Goal: Find specific page/section: Find specific page/section

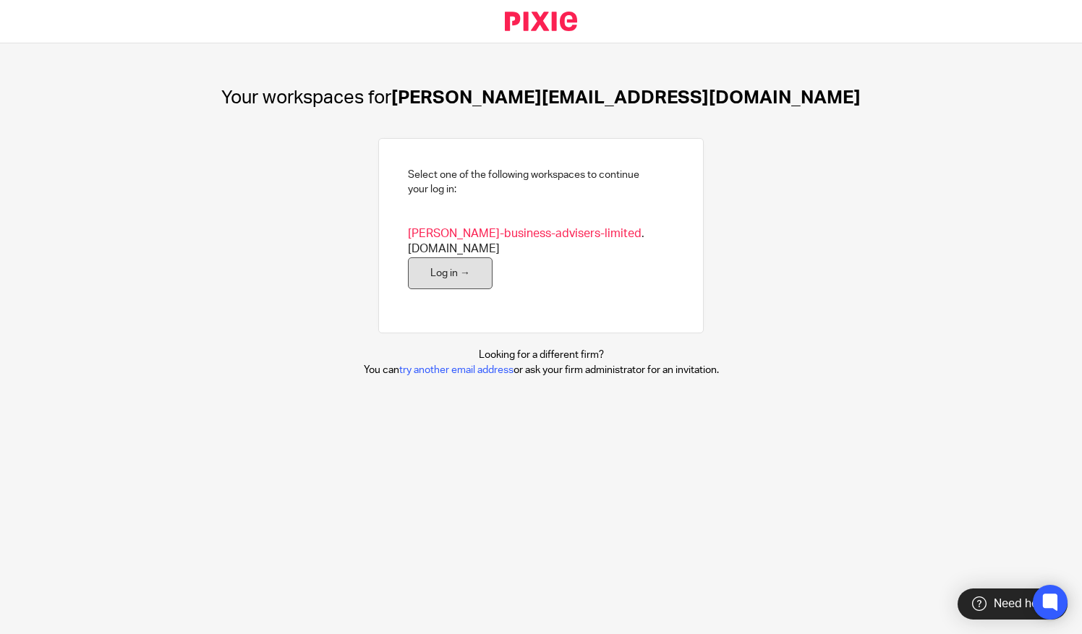
click at [412, 263] on link "Log in →" at bounding box center [450, 274] width 85 height 33
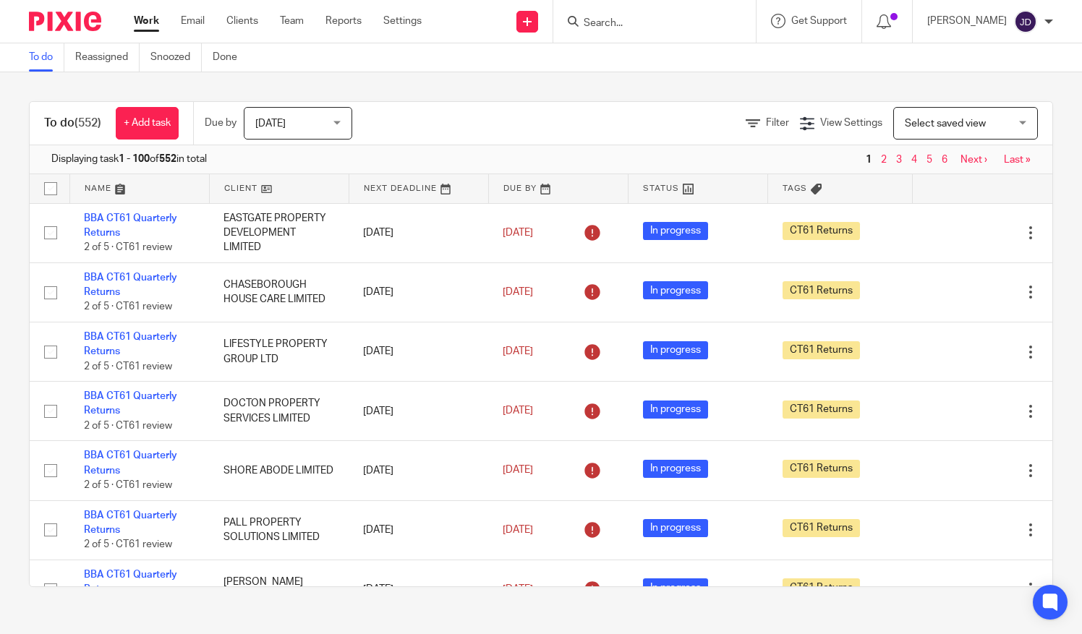
click at [629, 20] on input "Search" at bounding box center [647, 23] width 130 height 13
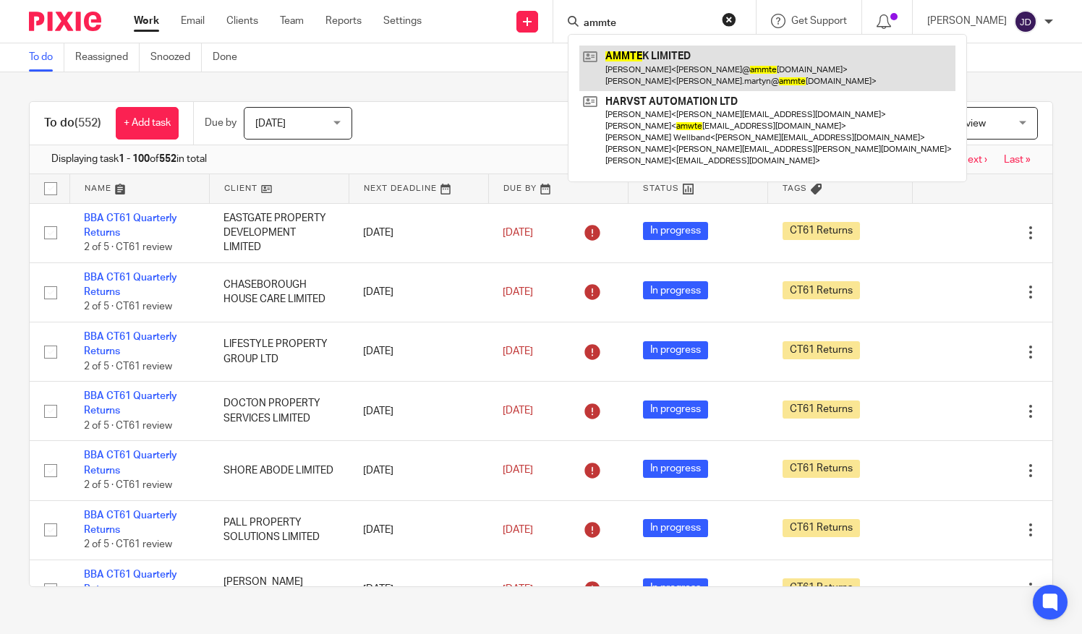
type input "ammte"
click at [629, 56] on link at bounding box center [767, 68] width 376 height 45
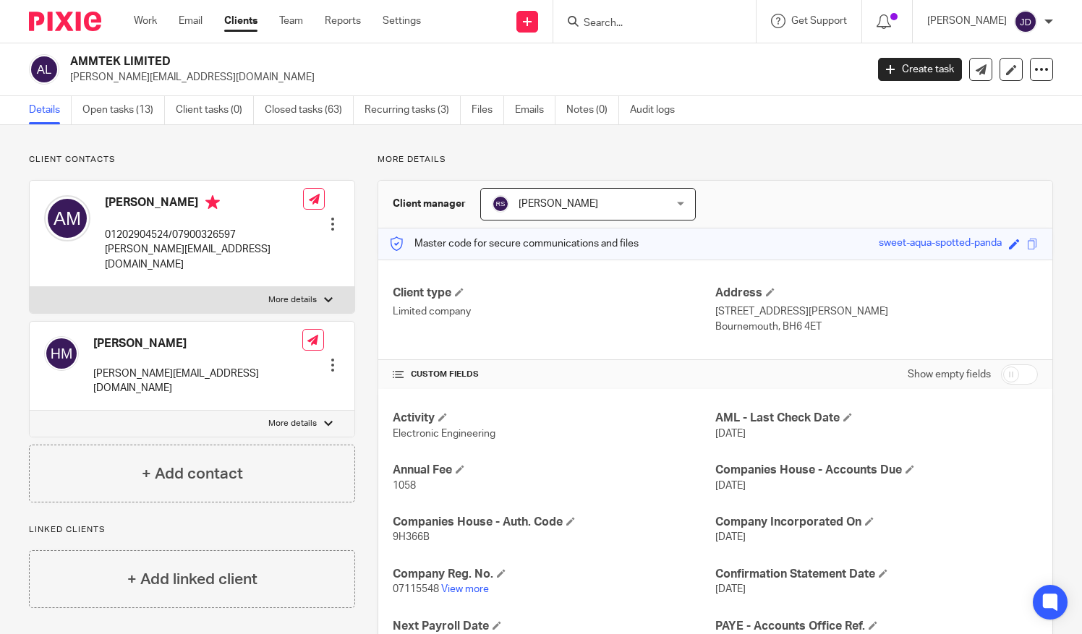
drag, startPoint x: 635, startPoint y: 25, endPoint x: 623, endPoint y: 19, distance: 13.6
click at [630, 20] on input "Search" at bounding box center [647, 23] width 130 height 13
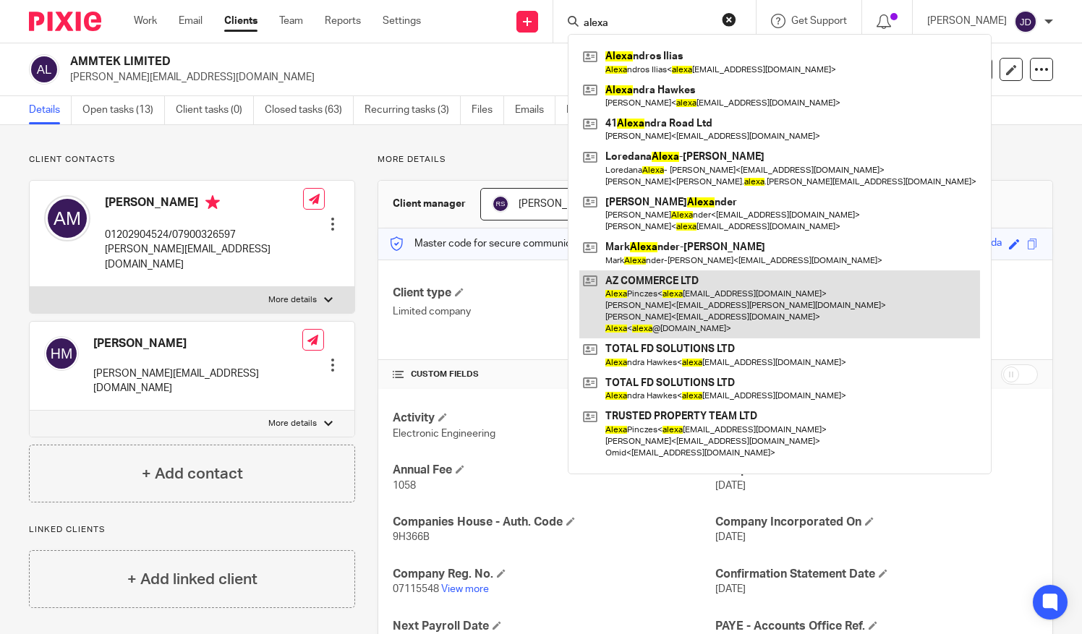
type input "alexa"
click at [680, 292] on link at bounding box center [779, 305] width 401 height 69
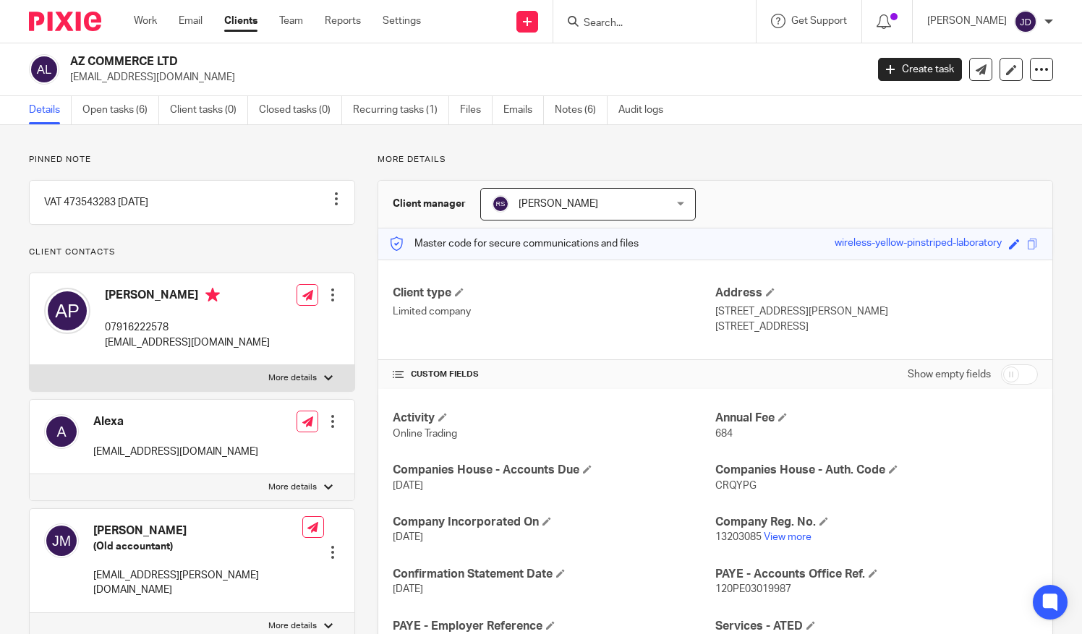
click at [330, 302] on div at bounding box center [333, 295] width 14 height 14
click at [635, 20] on input "Search" at bounding box center [647, 23] width 130 height 13
type input "sjt"
click at [668, 59] on link at bounding box center [706, 62] width 254 height 33
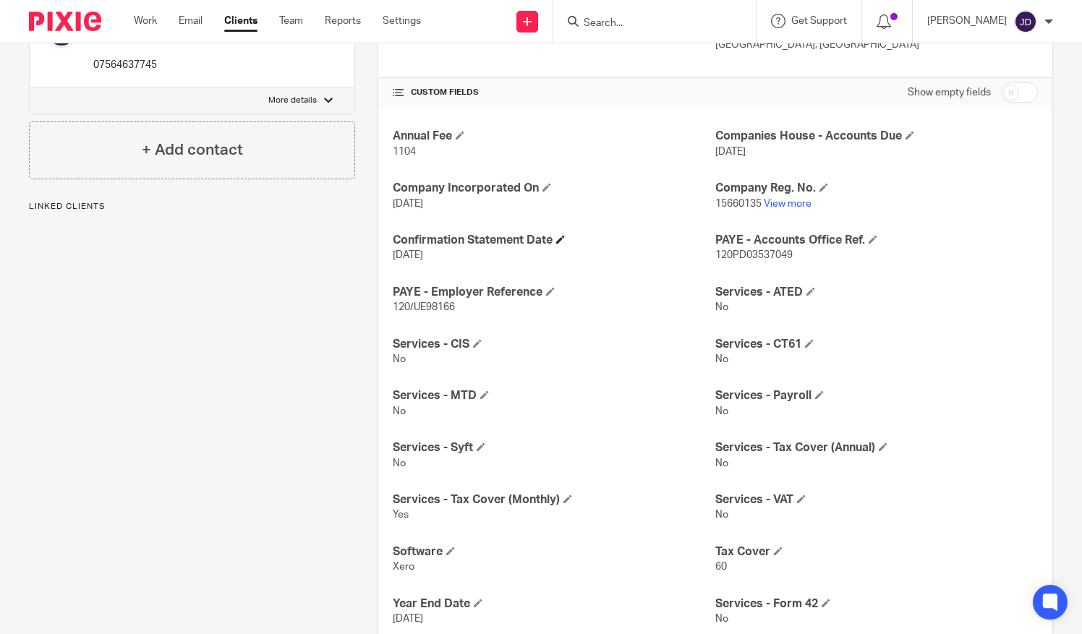
scroll to position [289, 0]
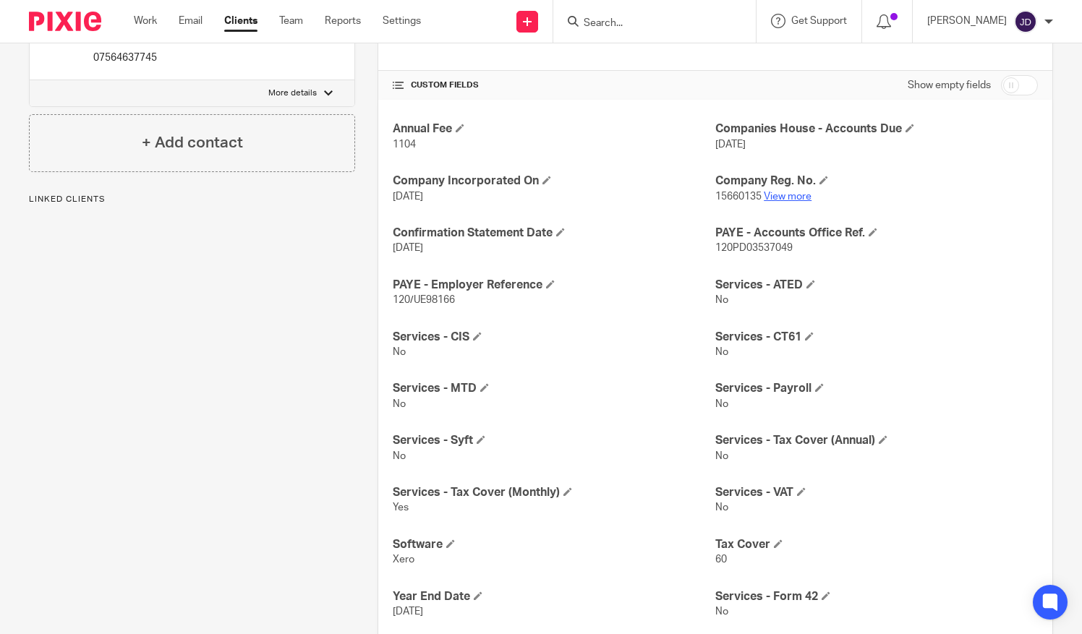
click at [775, 193] on link "View more" at bounding box center [788, 197] width 48 height 10
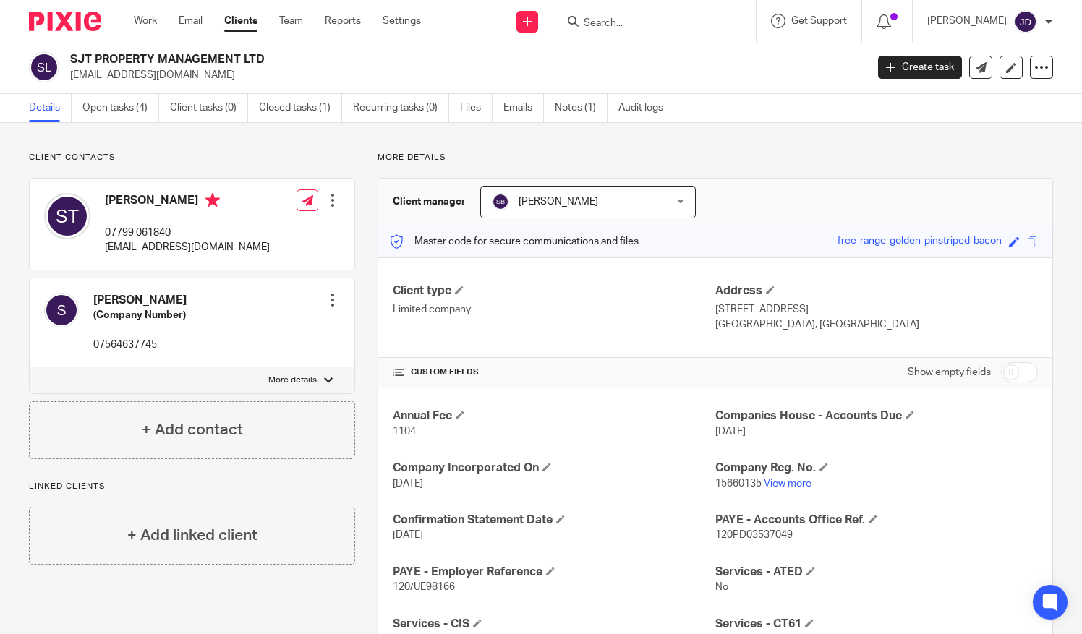
scroll to position [0, 0]
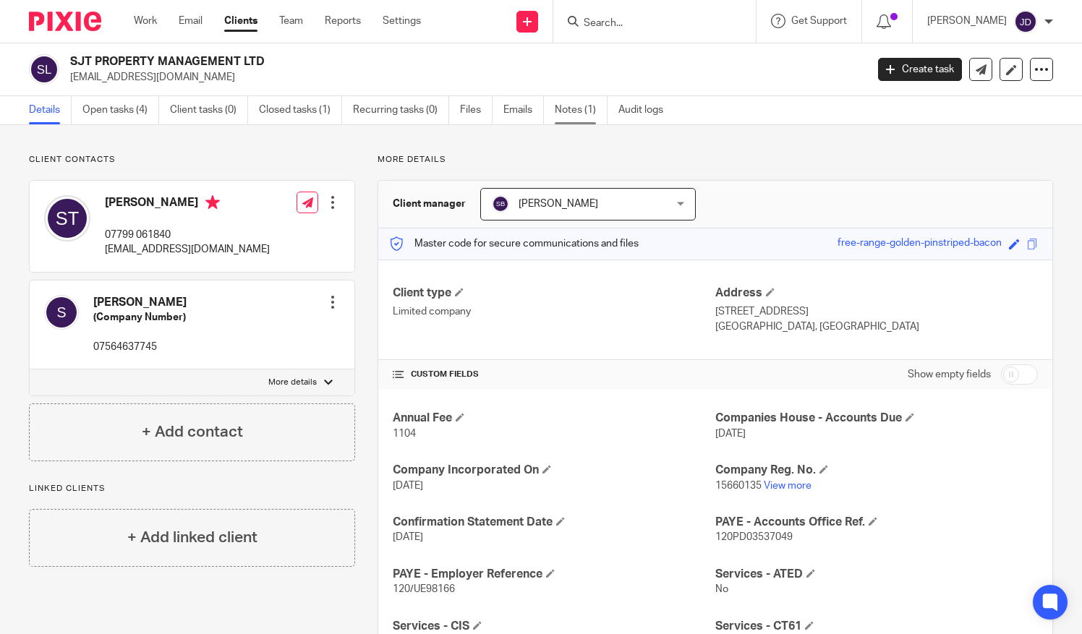
click at [570, 104] on link "Notes (1)" at bounding box center [581, 110] width 53 height 28
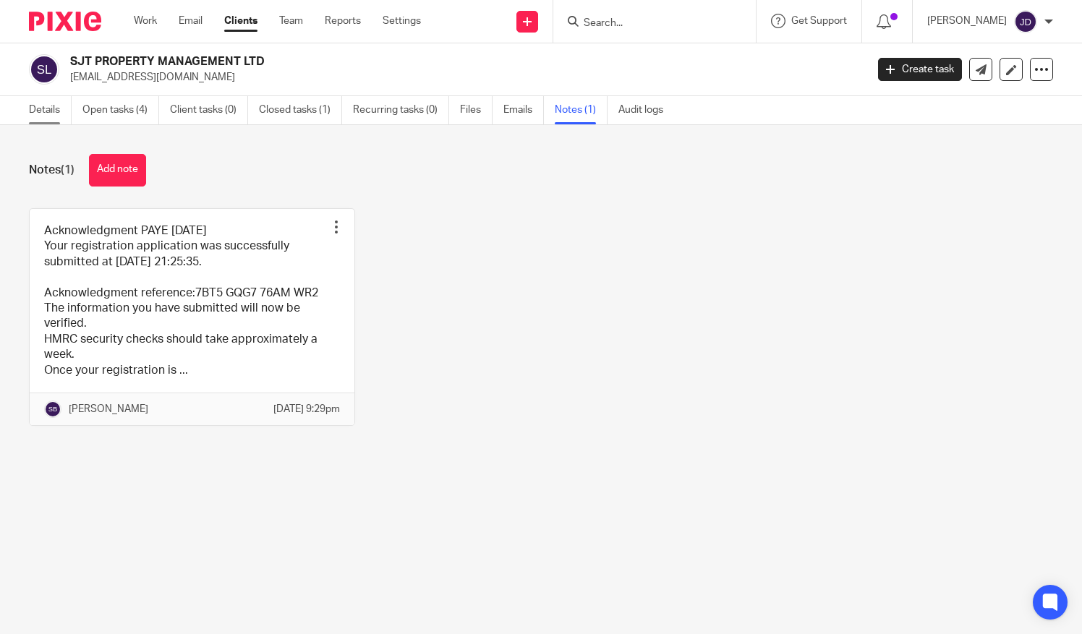
click at [44, 104] on link "Details" at bounding box center [50, 110] width 43 height 28
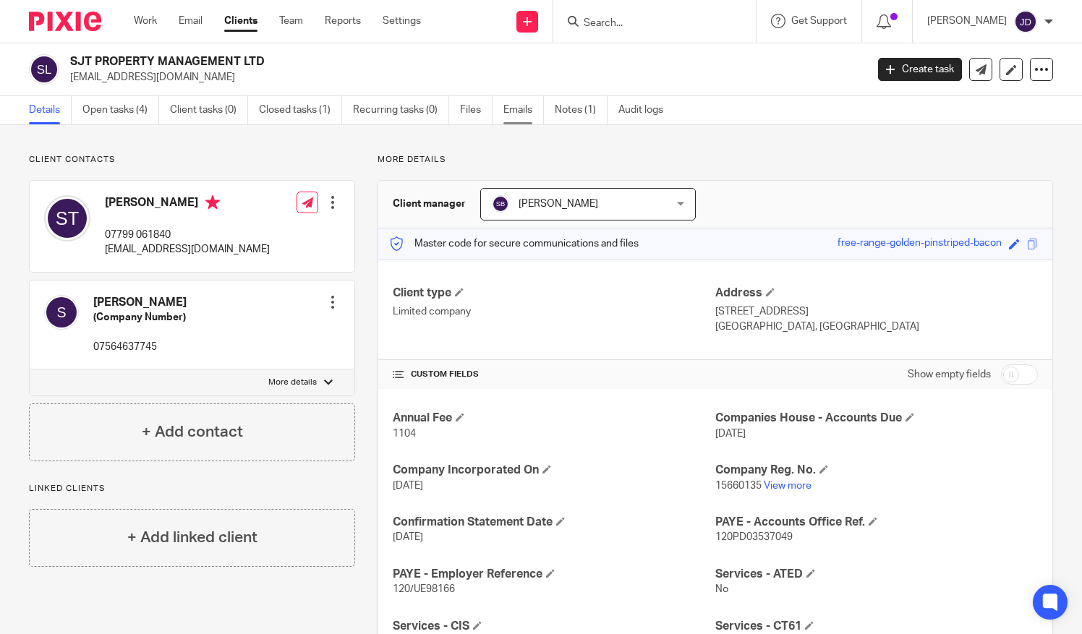
click at [518, 110] on link "Emails" at bounding box center [523, 110] width 41 height 28
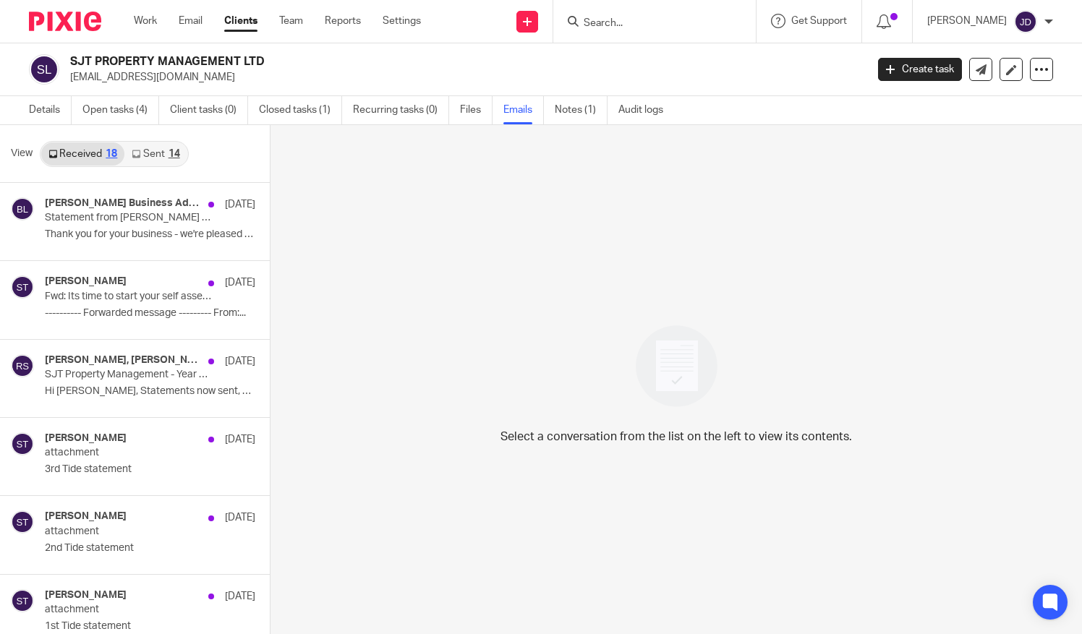
click at [149, 148] on link "Sent 14" at bounding box center [155, 154] width 62 height 23
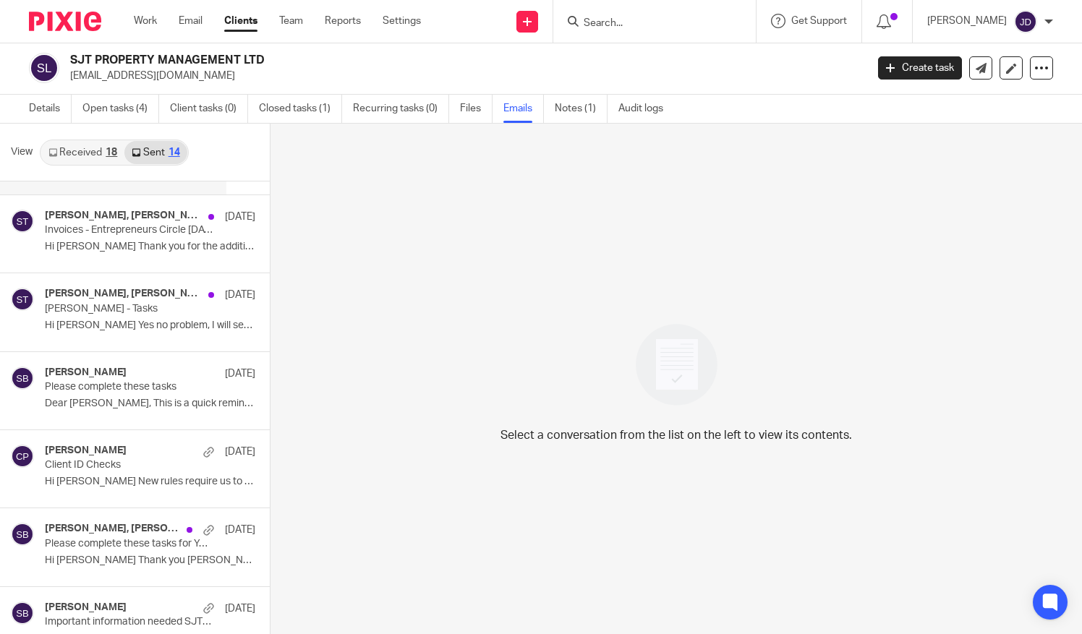
scroll to position [640, 0]
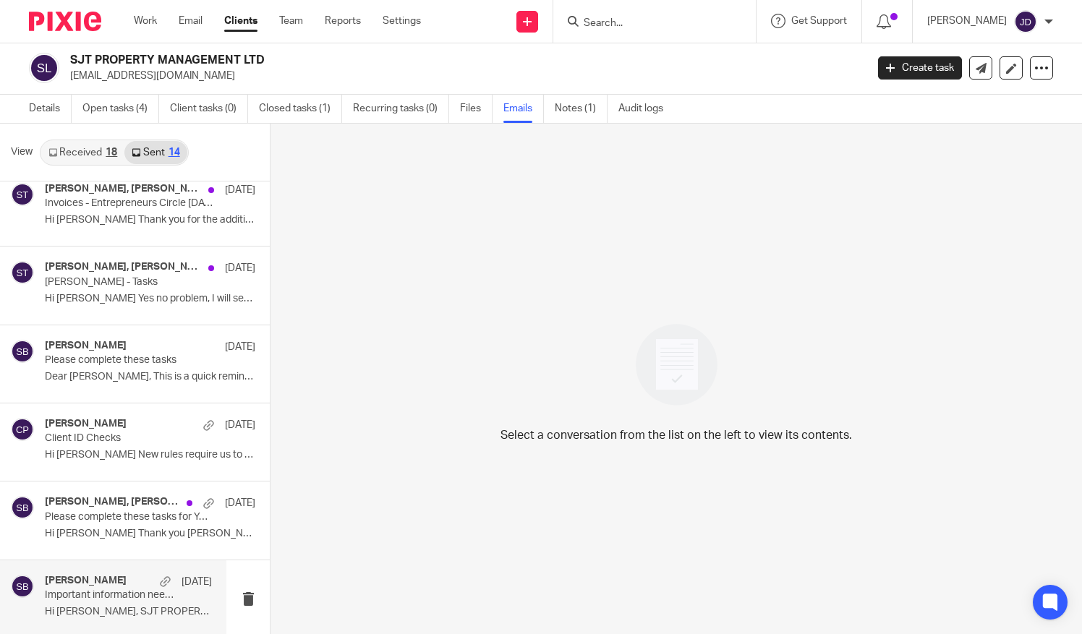
click at [88, 575] on h4 "[PERSON_NAME]" at bounding box center [86, 581] width 82 height 12
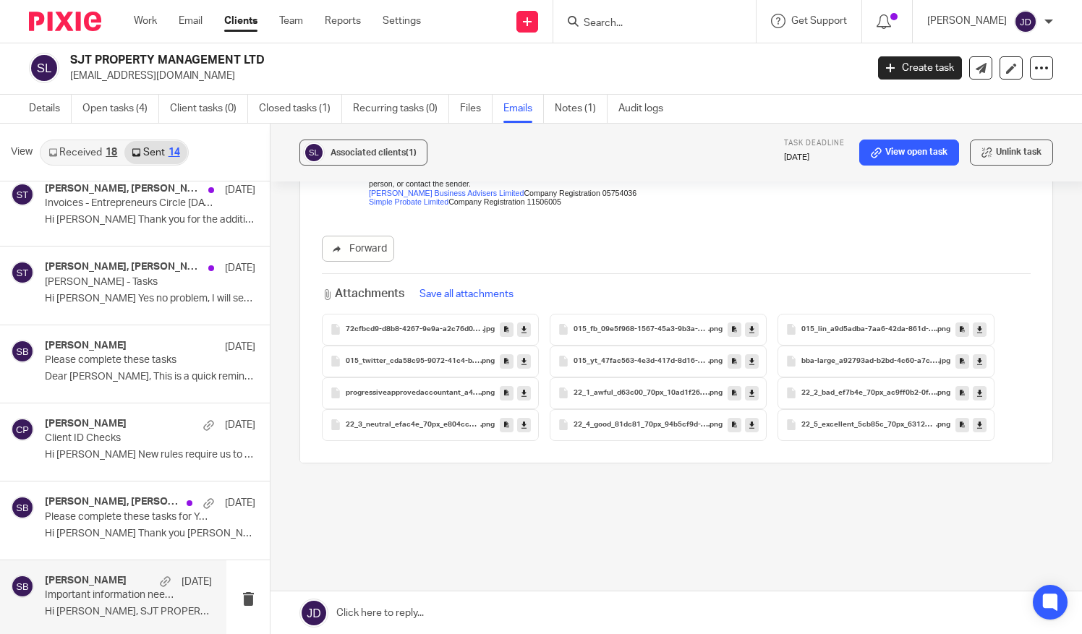
scroll to position [846, 0]
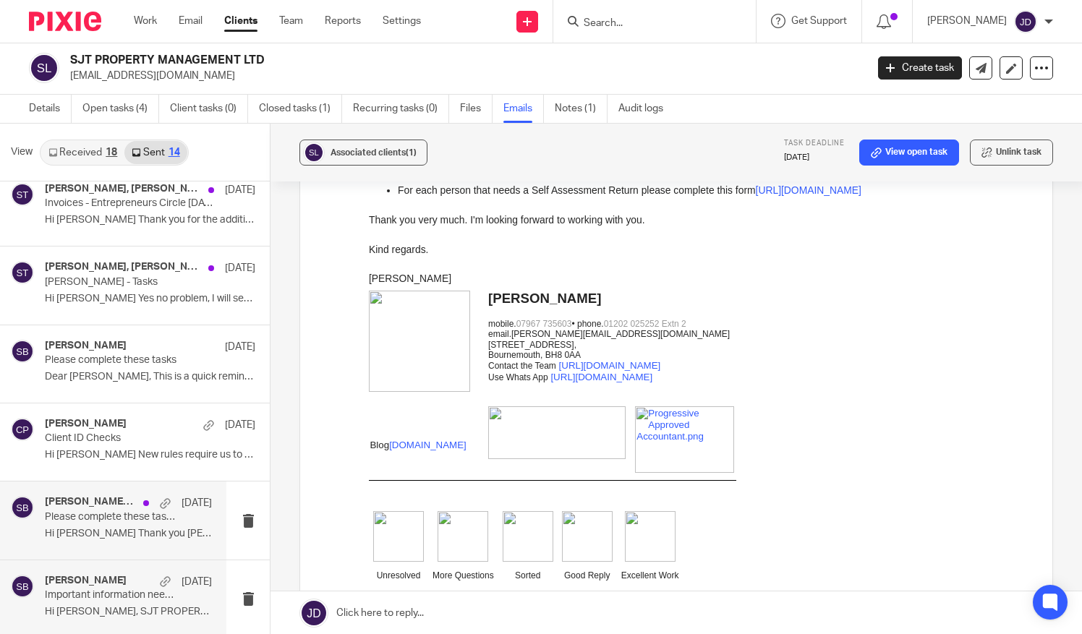
click at [99, 522] on div "Steve Bicknell, Simon Terry 6 May Please complete these tasks for Year End for …" at bounding box center [128, 520] width 167 height 48
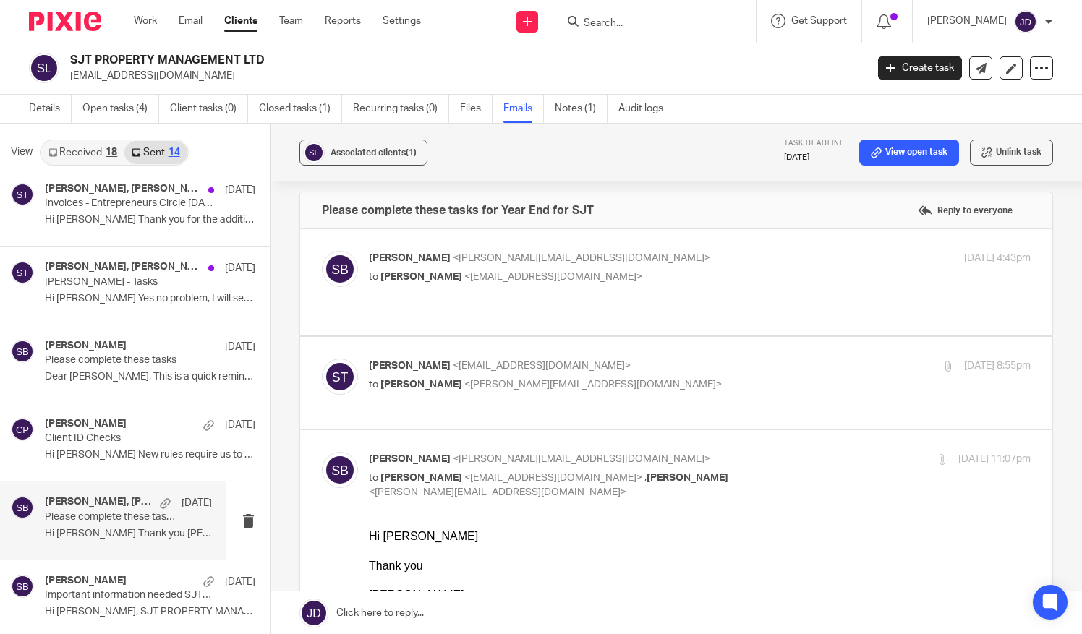
scroll to position [0, 0]
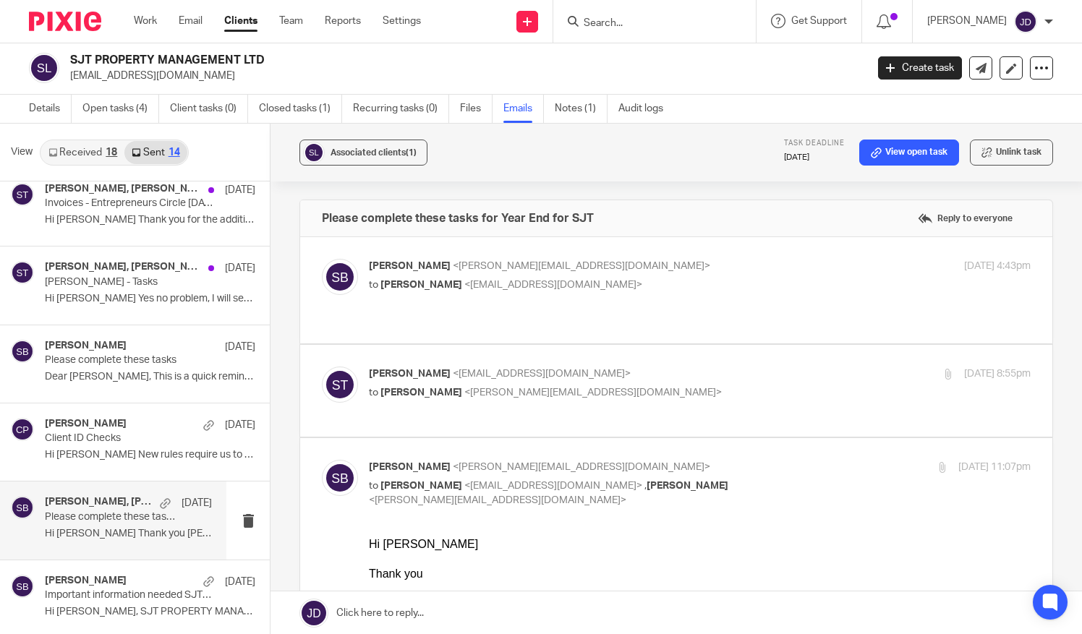
click at [563, 386] on p "to Steve Bicknell <steve@bicknells.net>" at bounding box center [589, 393] width 441 height 15
checkbox input "true"
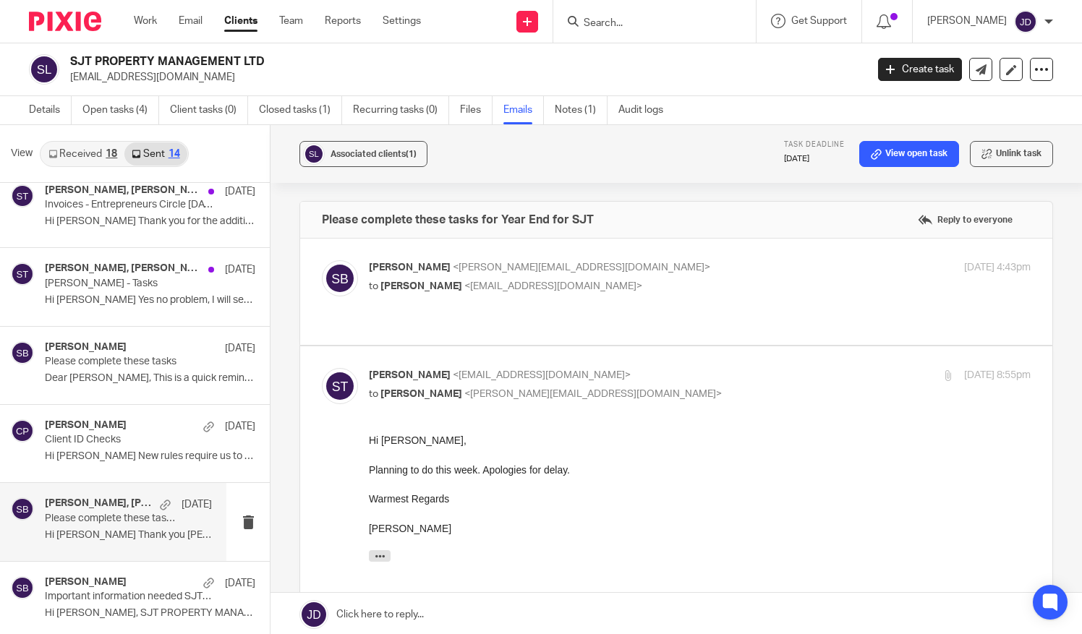
click at [577, 288] on span "<sjtpropertymanagementltd@gmail.com>" at bounding box center [553, 286] width 178 height 10
checkbox input "true"
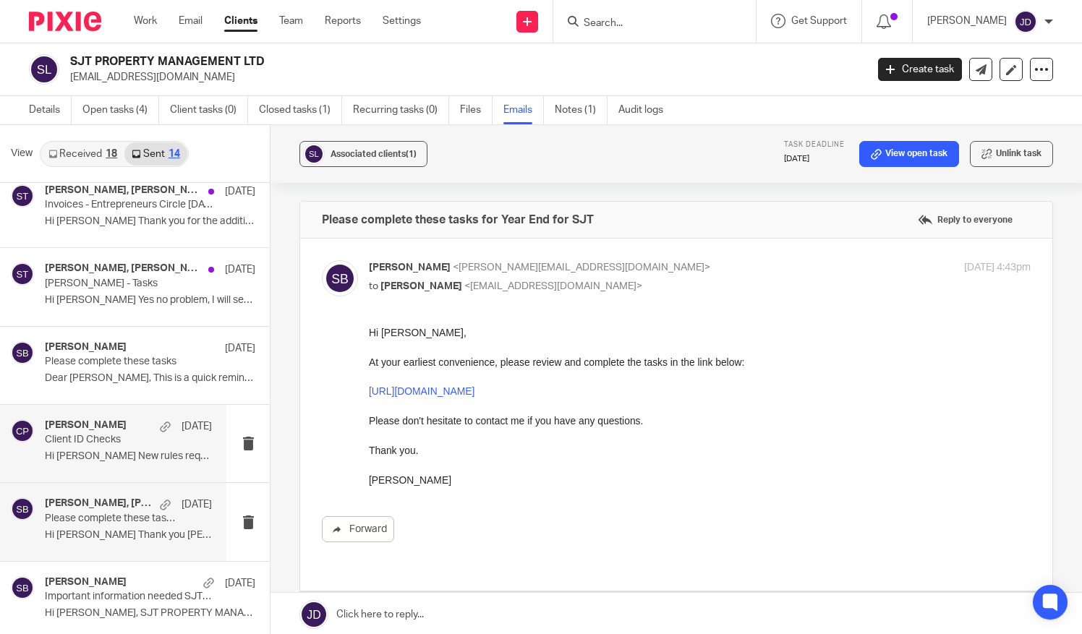
click at [97, 434] on p "Client ID Checks" at bounding box center [112, 440] width 134 height 12
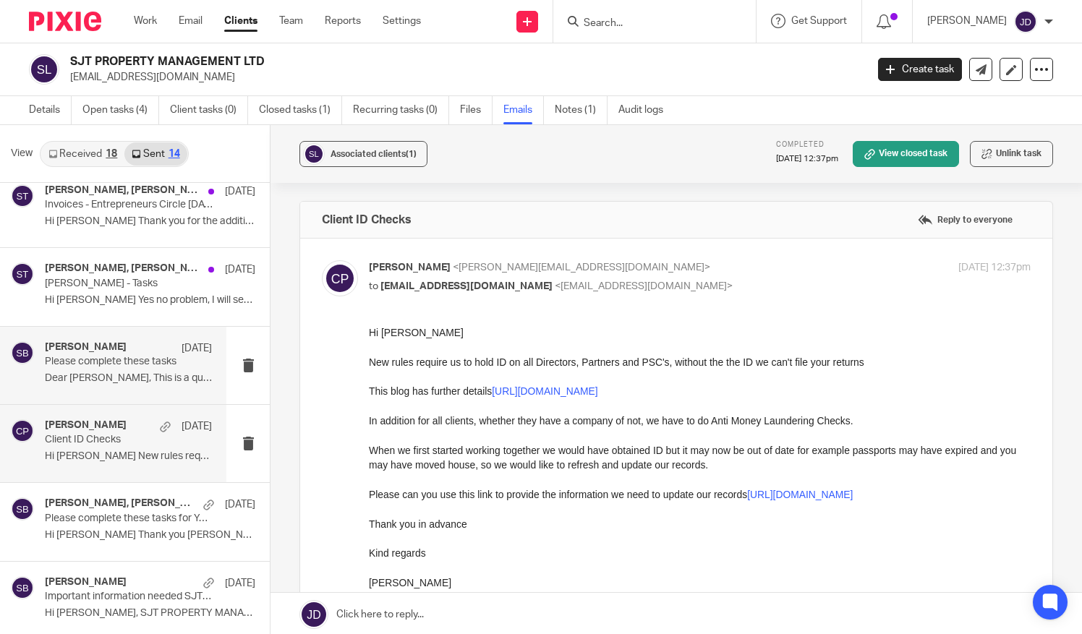
click at [107, 365] on div "Steve Bicknell 9 May Please complete these tasks Dear Simon, This is a quick re…" at bounding box center [128, 365] width 167 height 48
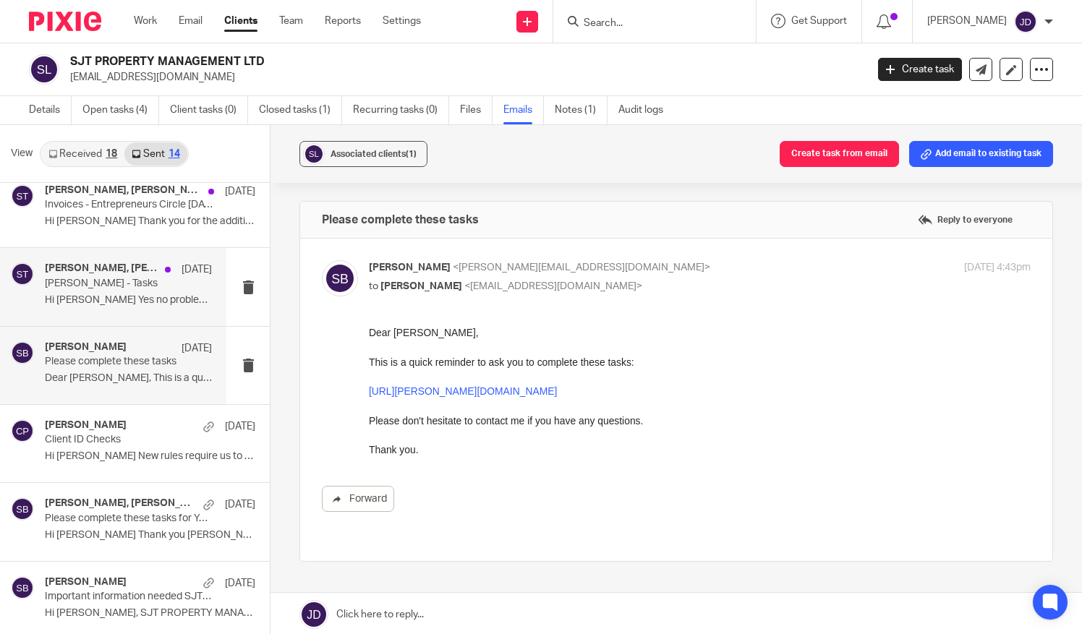
click at [85, 278] on p "Simin Terry - Tasks" at bounding box center [112, 284] width 134 height 12
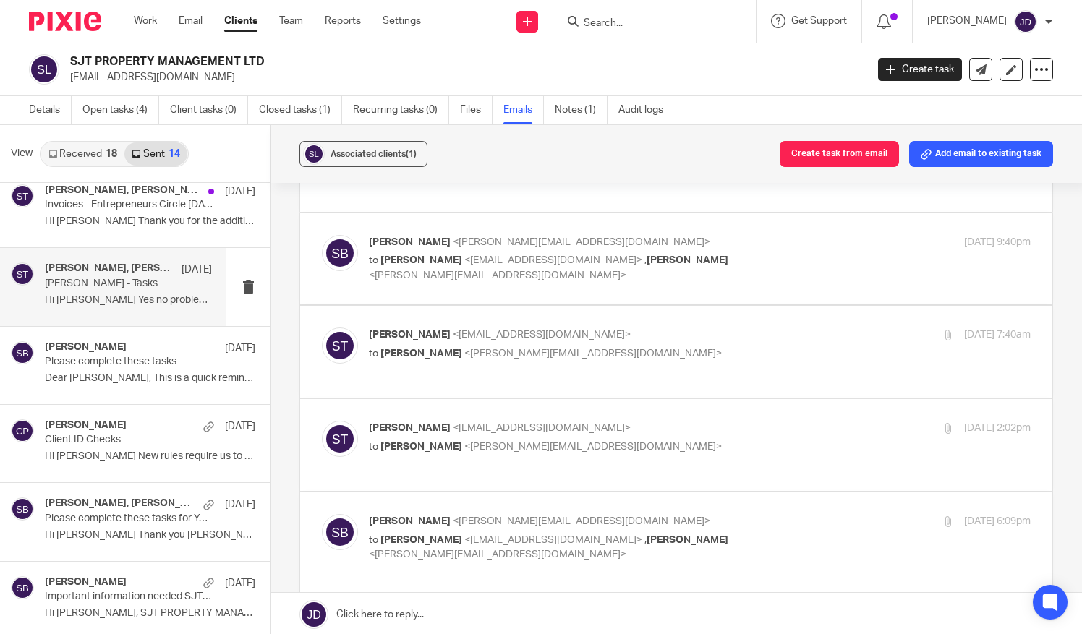
scroll to position [117, 0]
click at [610, 435] on div "Simon Terry <sjtpropertymanagementltd@gmail.com> to Steve Bicknell <steve@bickn…" at bounding box center [589, 438] width 441 height 33
checkbox input "true"
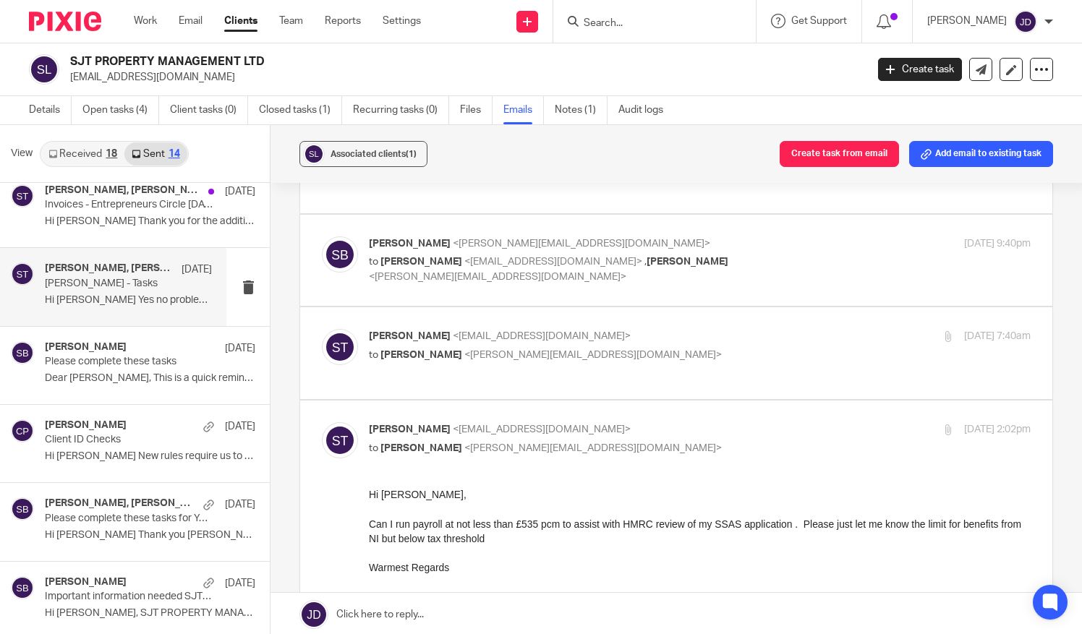
scroll to position [0, 0]
click at [616, 352] on p "to Steve Bicknell <steve@bicknells.net>" at bounding box center [589, 355] width 441 height 15
checkbox input "true"
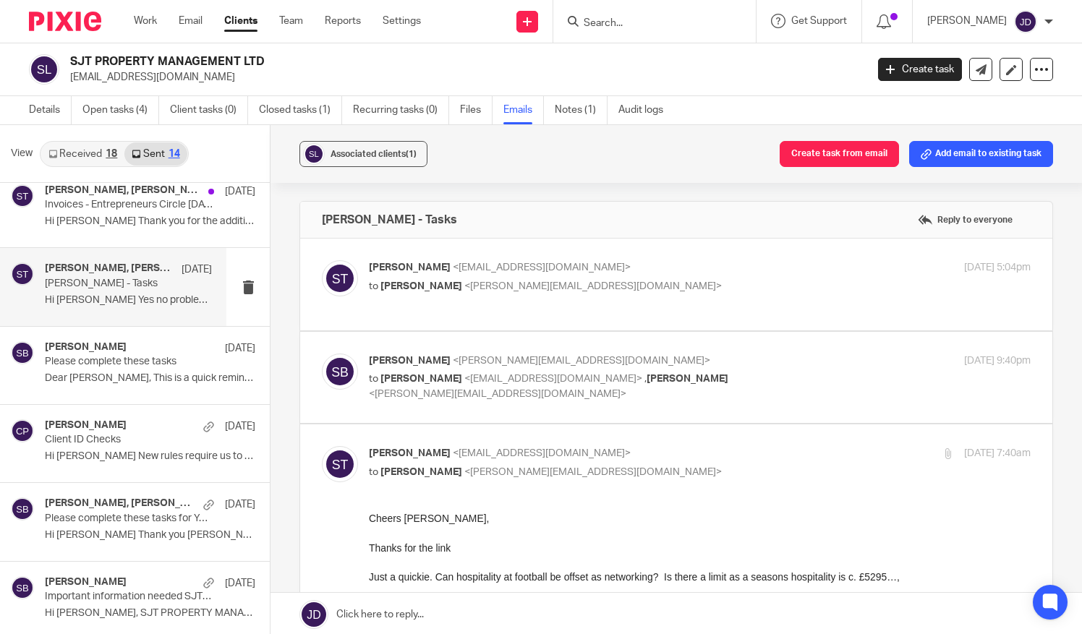
click at [613, 367] on p "Steve Bicknell <steve@bicknells.net>" at bounding box center [589, 361] width 441 height 15
checkbox input "true"
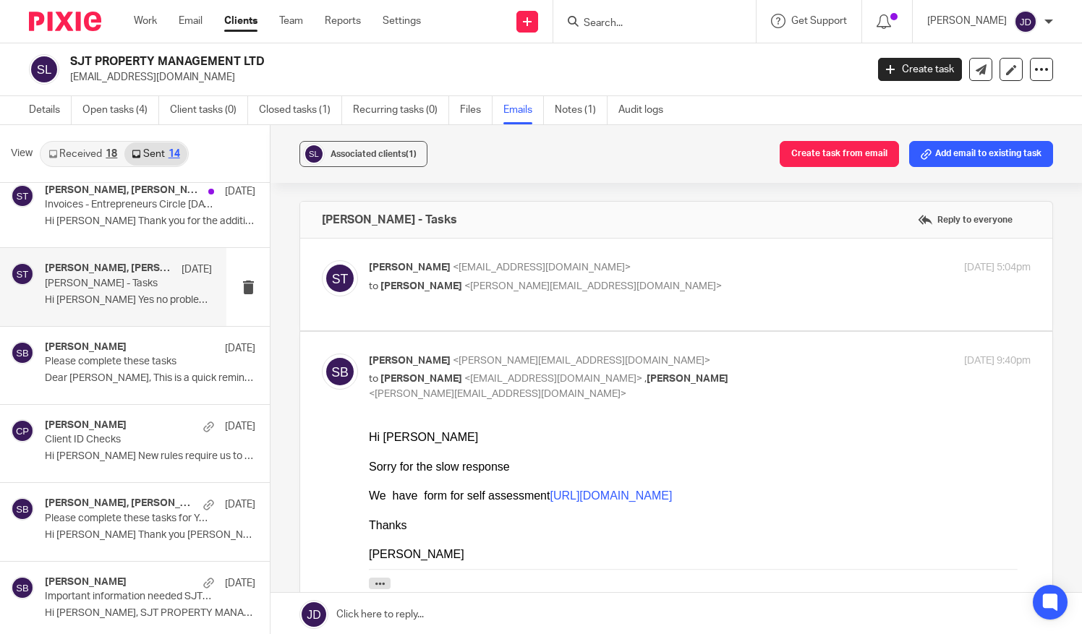
click at [600, 297] on div "Simon Terry <sjtpropertymanagementltd@gmail.com> to Steve Bicknell <steve@bickn…" at bounding box center [676, 284] width 709 height 48
click at [593, 281] on p "to Steve Bicknell <steve@bicknells.net>" at bounding box center [589, 286] width 441 height 15
checkbox input "true"
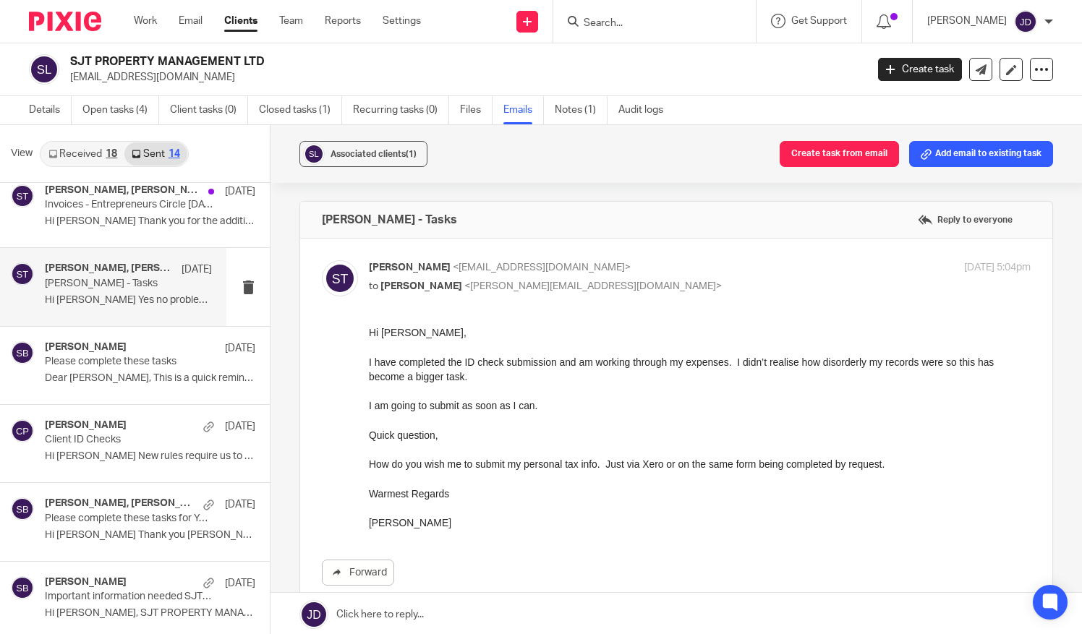
click at [116, 284] on p "Simin Terry - Tasks" at bounding box center [112, 284] width 134 height 12
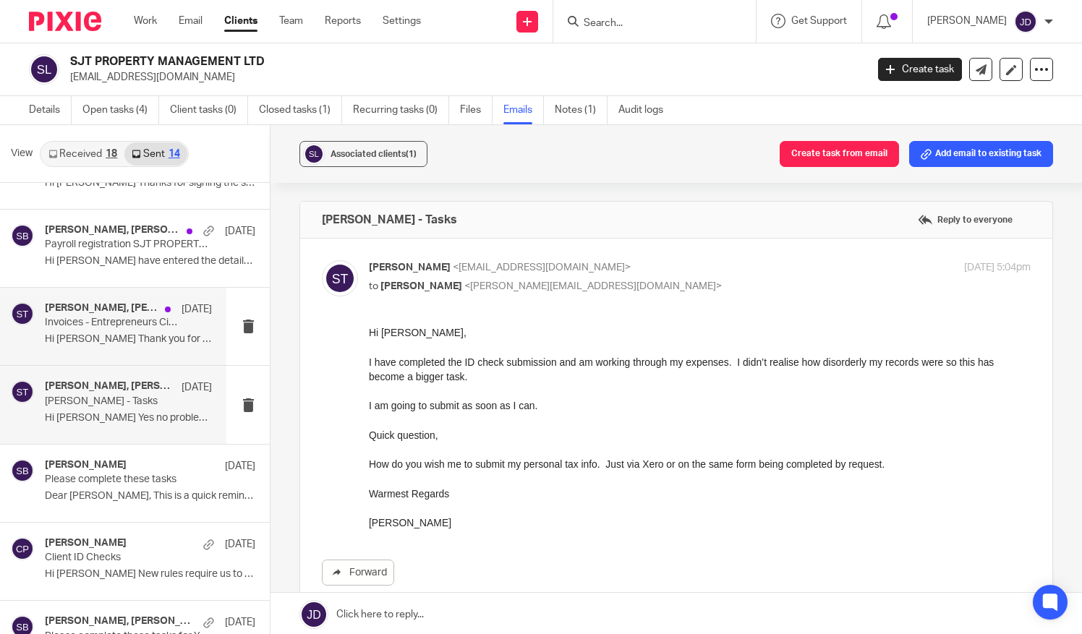
scroll to position [496, 0]
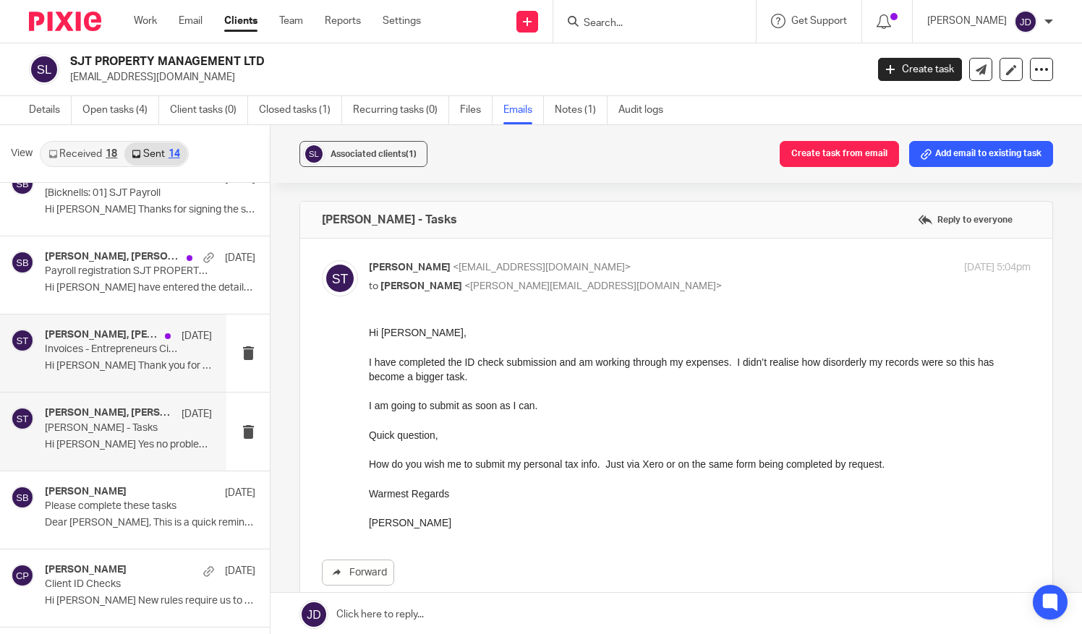
click at [119, 332] on h4 "Rachel Shepherd, Simon Terry" at bounding box center [101, 335] width 113 height 12
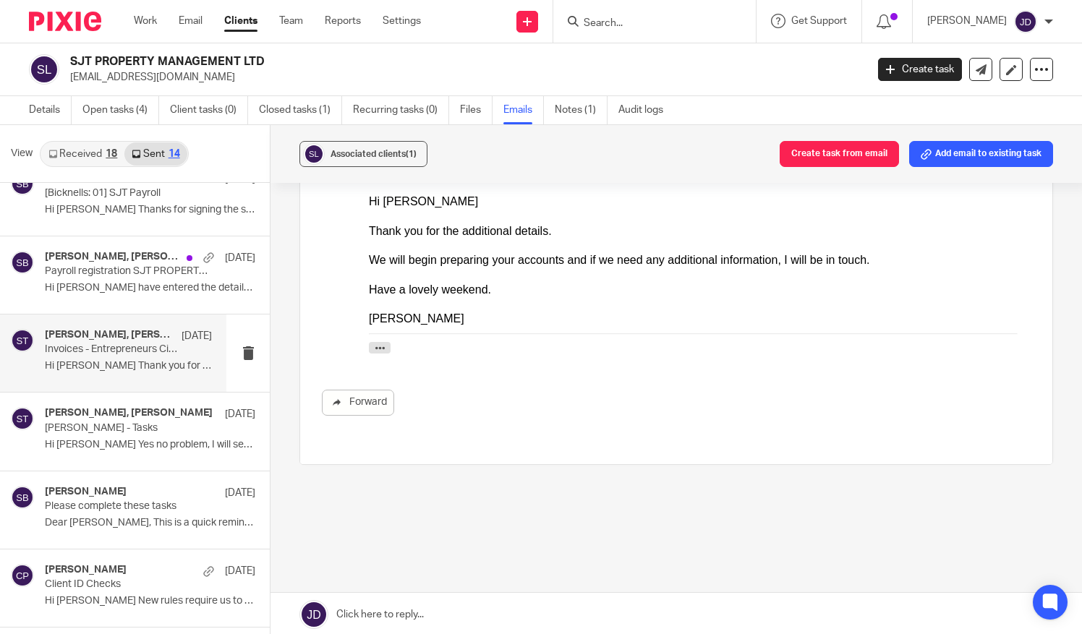
scroll to position [0, 0]
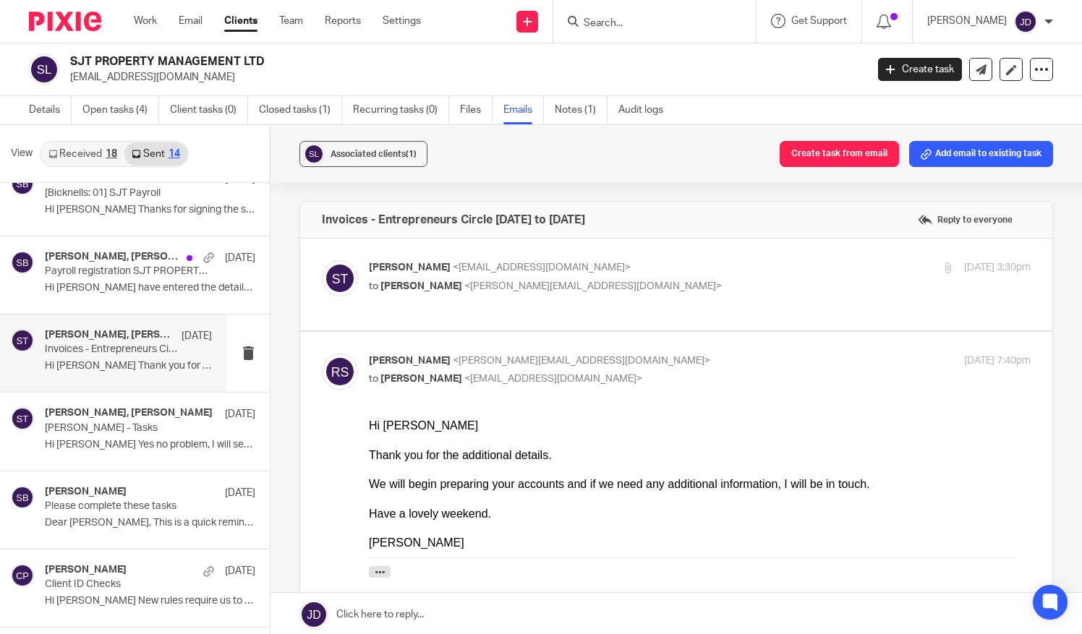
click at [531, 281] on span "<rachel@bicknells.net>" at bounding box center [593, 286] width 258 height 10
checkbox input "true"
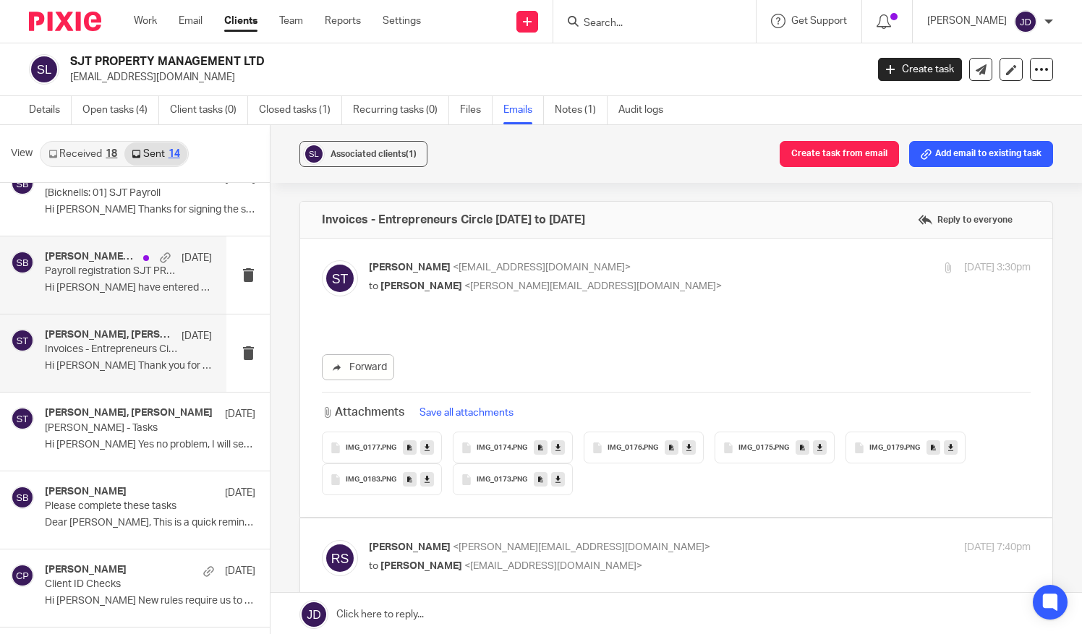
click at [56, 276] on div "Steve Bicknell, Simon Terry 23 May Payroll registration SJT PROPERTY MANAGEMENT…" at bounding box center [128, 275] width 167 height 48
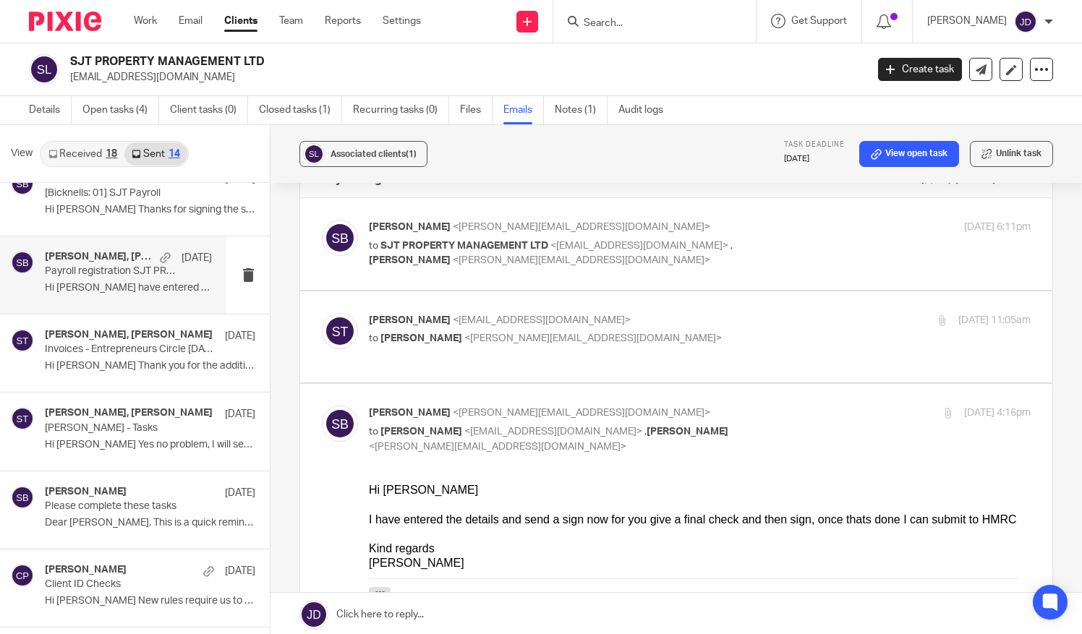
scroll to position [4, 0]
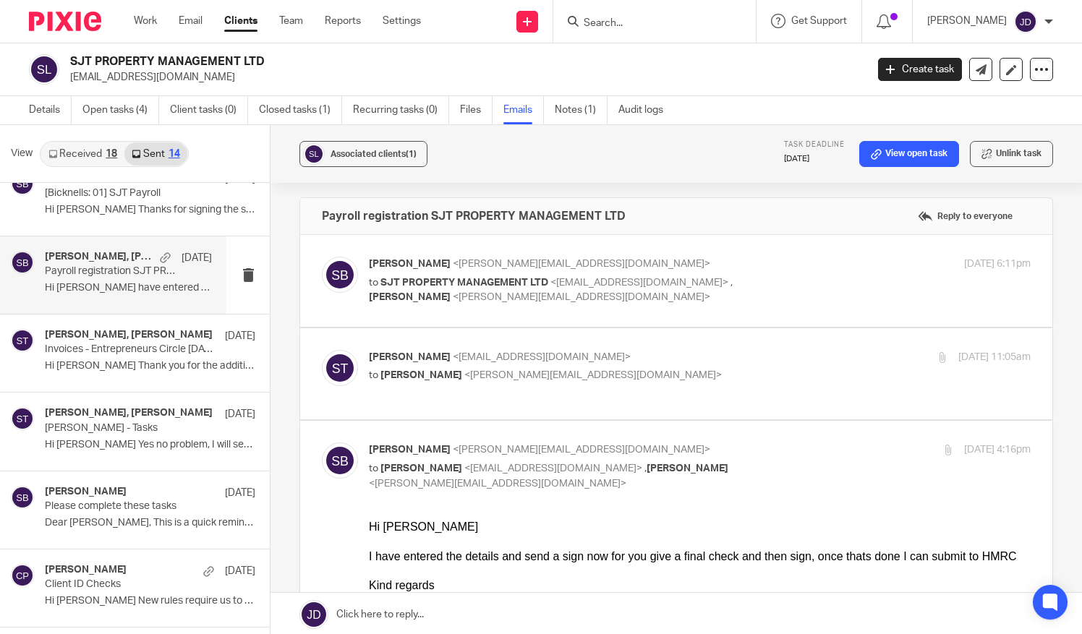
click at [501, 373] on span "<steve@bicknells.net>" at bounding box center [593, 375] width 258 height 10
checkbox input "true"
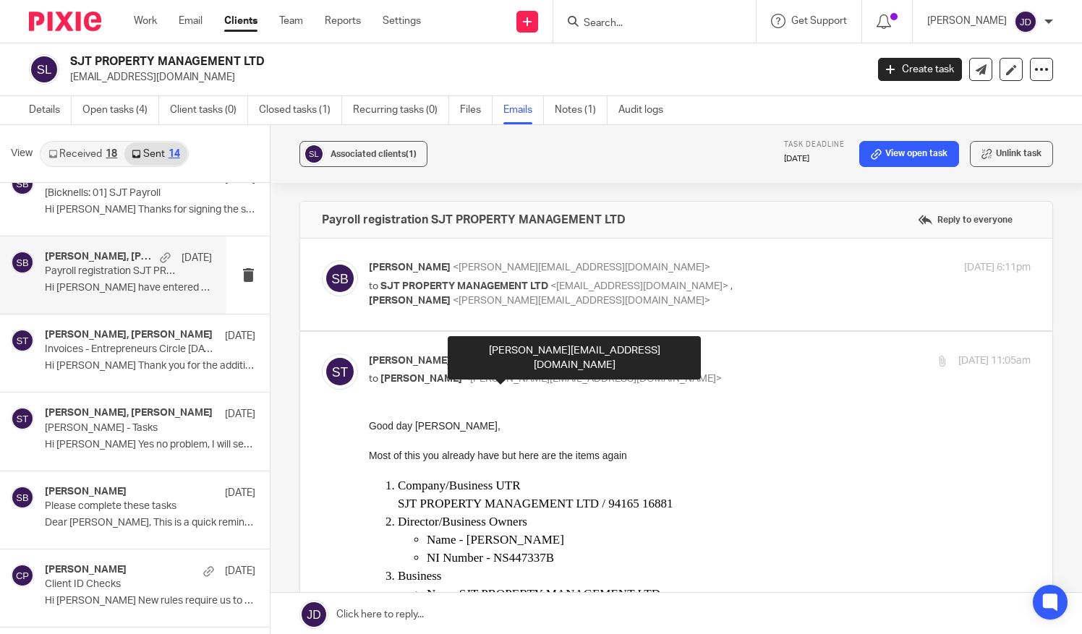
scroll to position [0, 0]
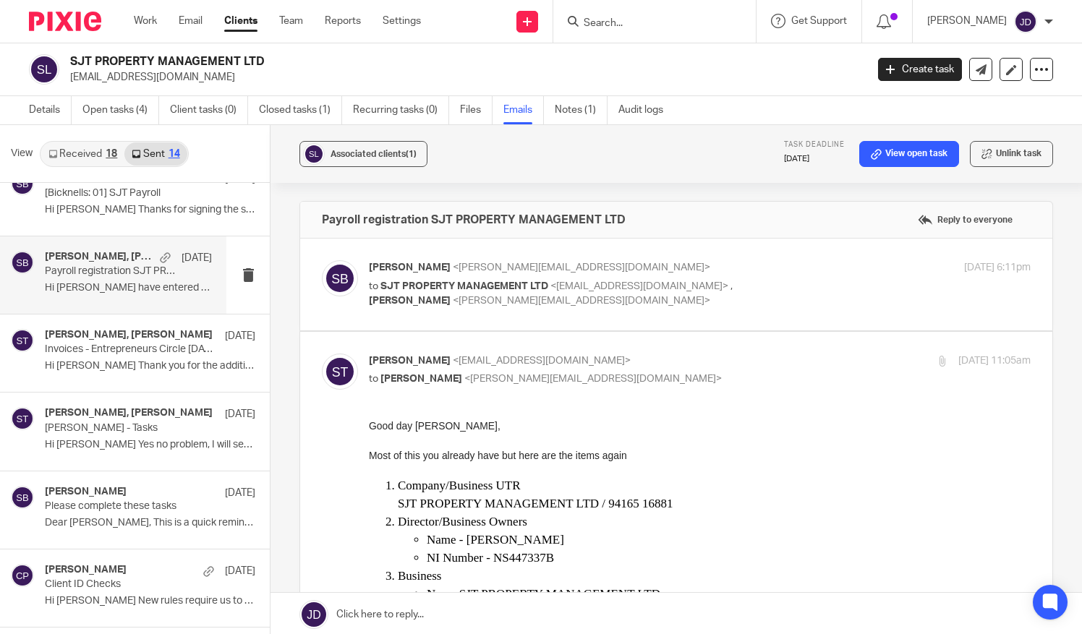
click at [480, 290] on p "to SJT PROPERTY MANAGEMENT LTD <sjtpropertymanagementltd@gmail.com> , Jennifer …" at bounding box center [589, 294] width 441 height 30
checkbox input "true"
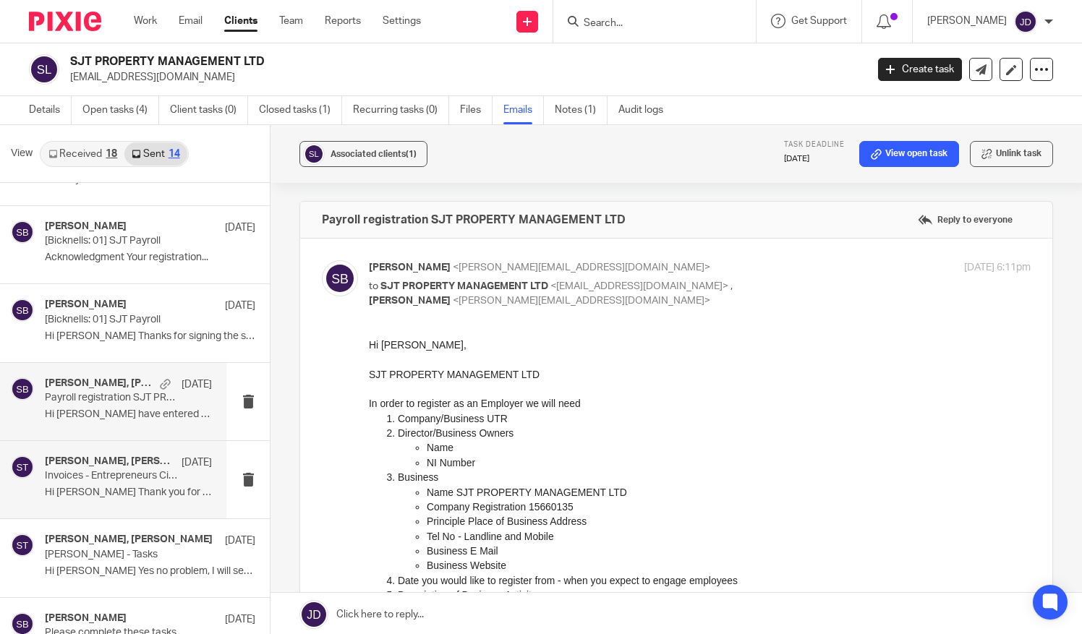
scroll to position [351, 0]
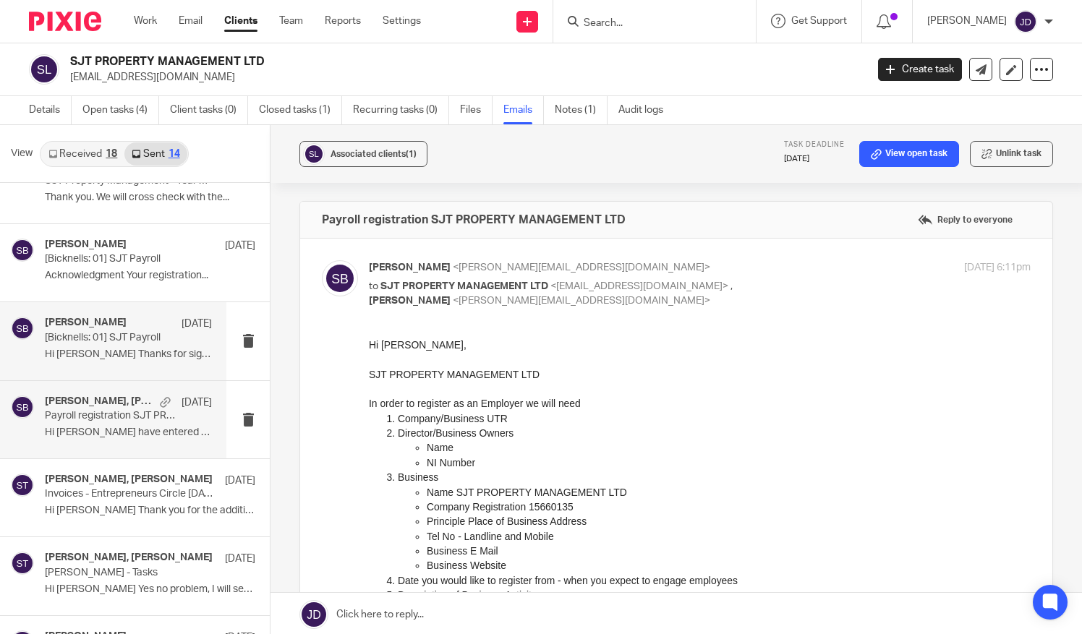
click at [98, 336] on p "[Bicknells: 01] SJT Payroll" at bounding box center [112, 338] width 134 height 12
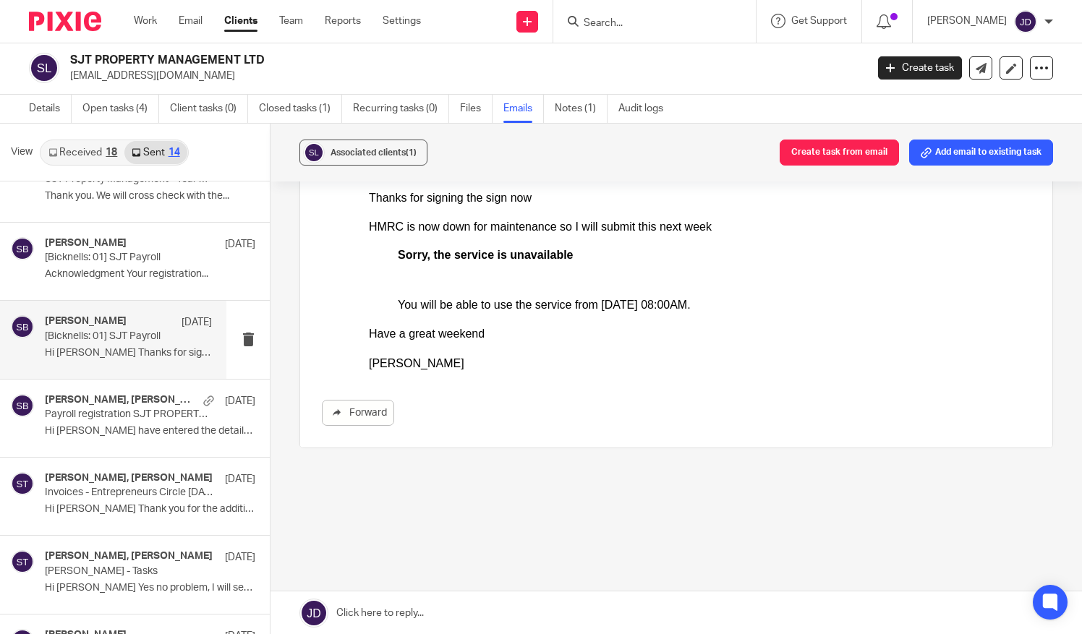
scroll to position [0, 0]
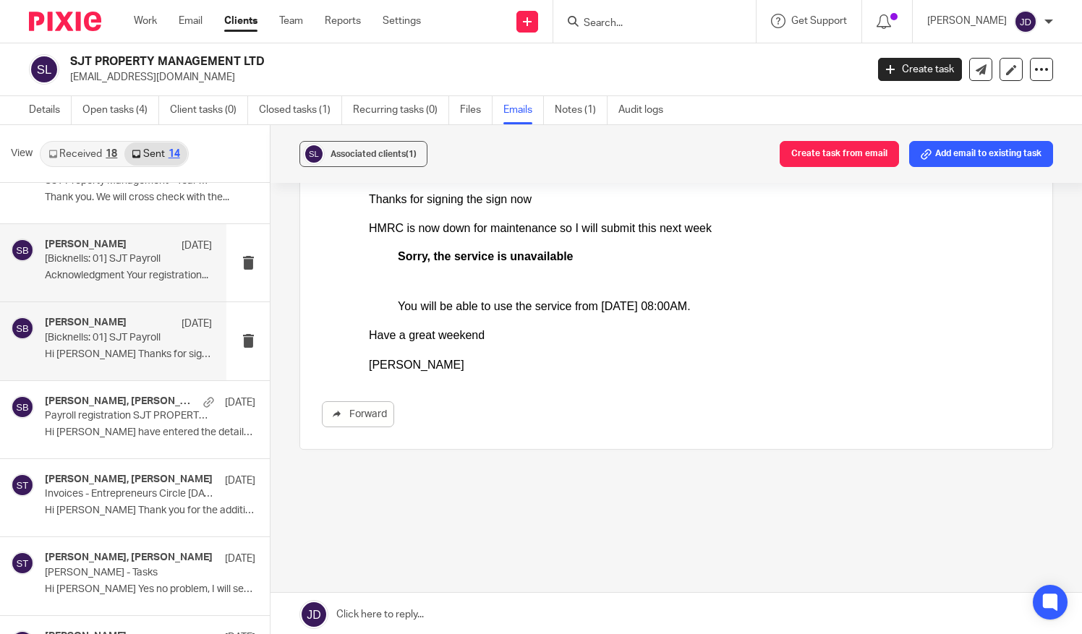
click at [98, 253] on p "[Bicknells: 01] SJT Payroll" at bounding box center [112, 259] width 134 height 12
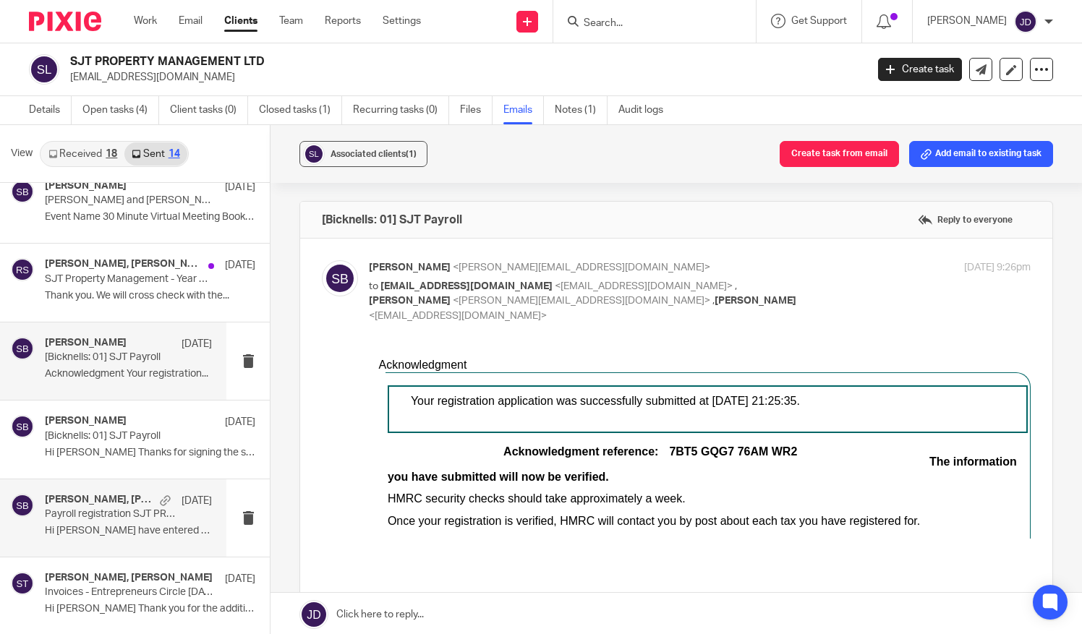
scroll to position [134, 0]
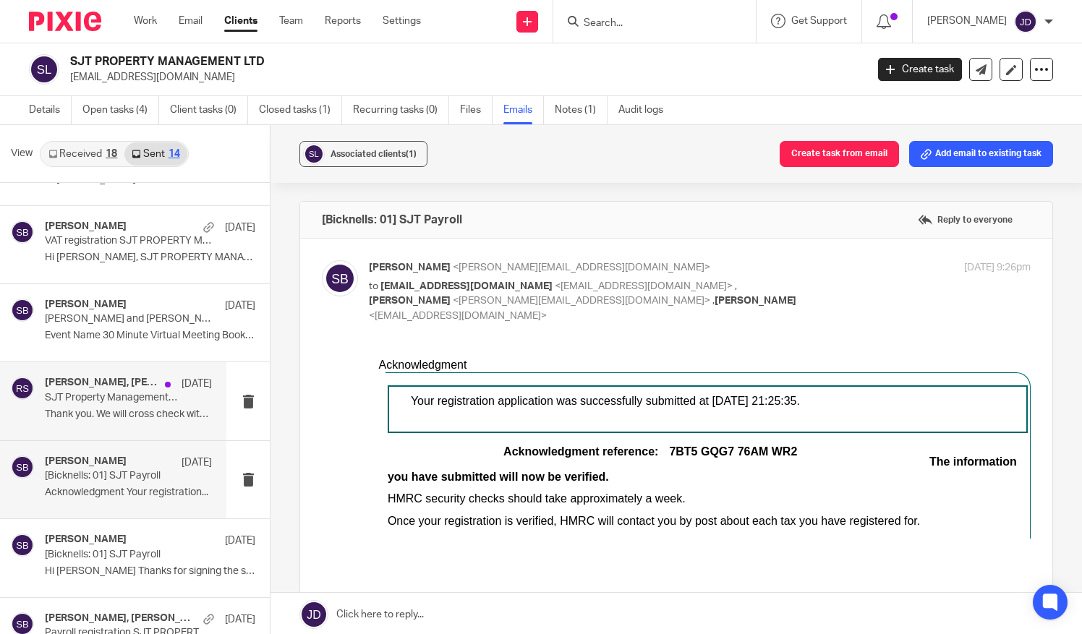
click at [94, 398] on p "SJT Property Management - Year End Accounts 2025" at bounding box center [112, 398] width 134 height 12
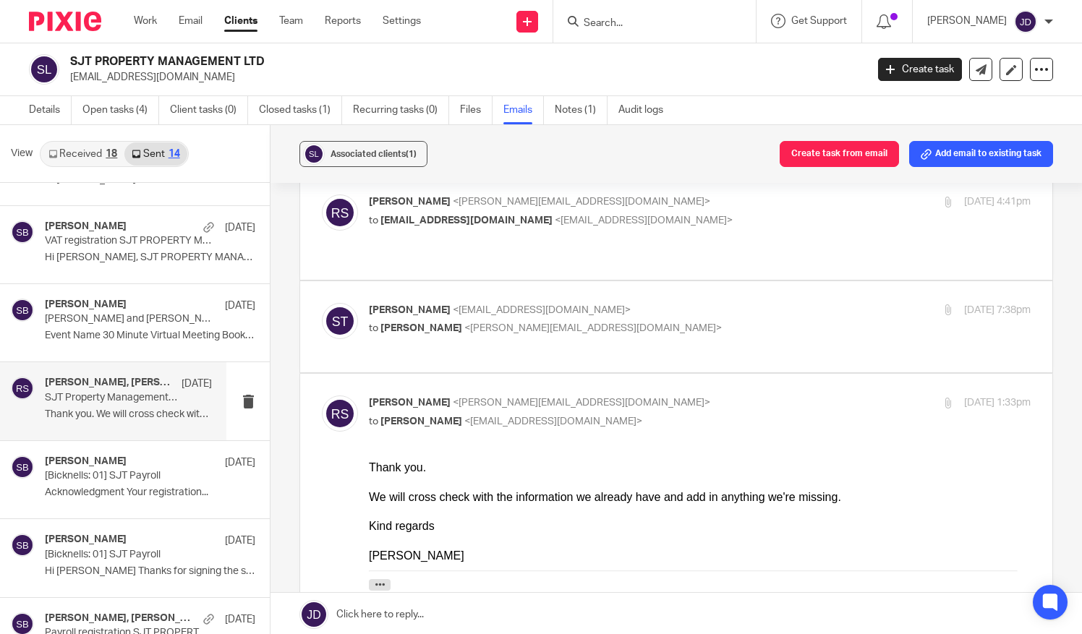
scroll to position [101, 0]
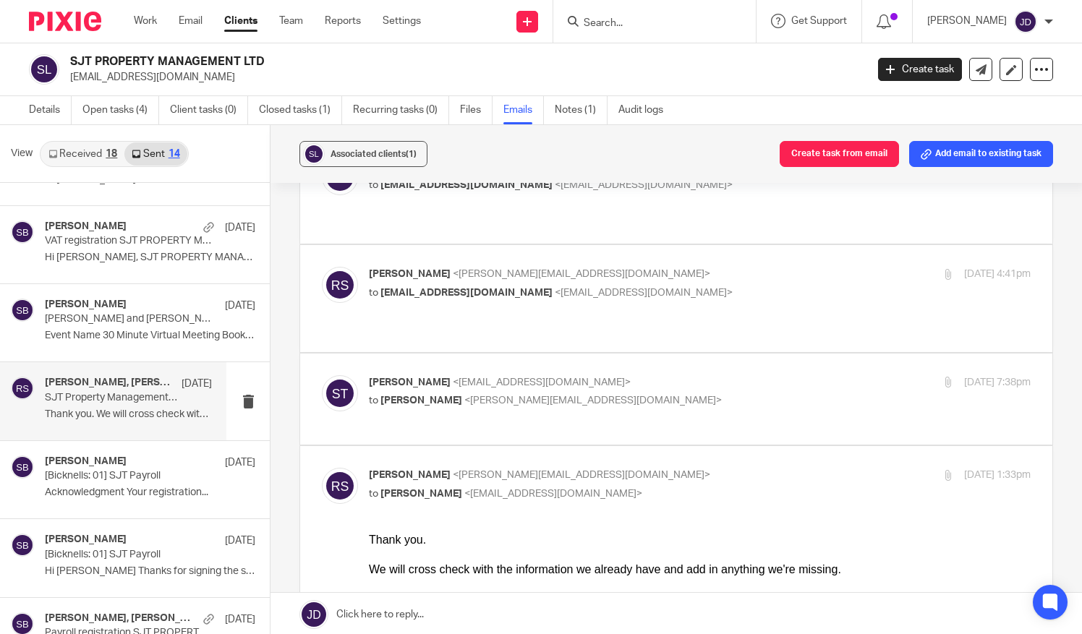
click at [524, 379] on div "Simon Terry <sjtpropertymanagementltd@gmail.com> to Rachel Shepherd <rachel@bic…" at bounding box center [700, 393] width 662 height 36
checkbox input "true"
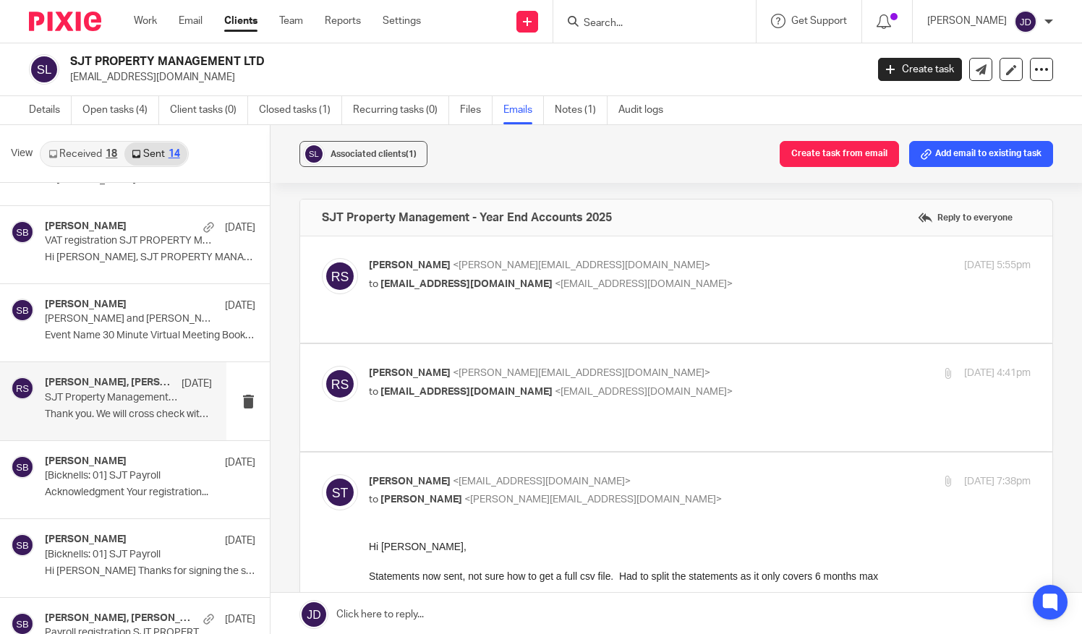
scroll to position [0, 0]
click at [523, 389] on span "sjtpropertymanagementltd@gmail.com" at bounding box center [467, 394] width 172 height 10
checkbox input "true"
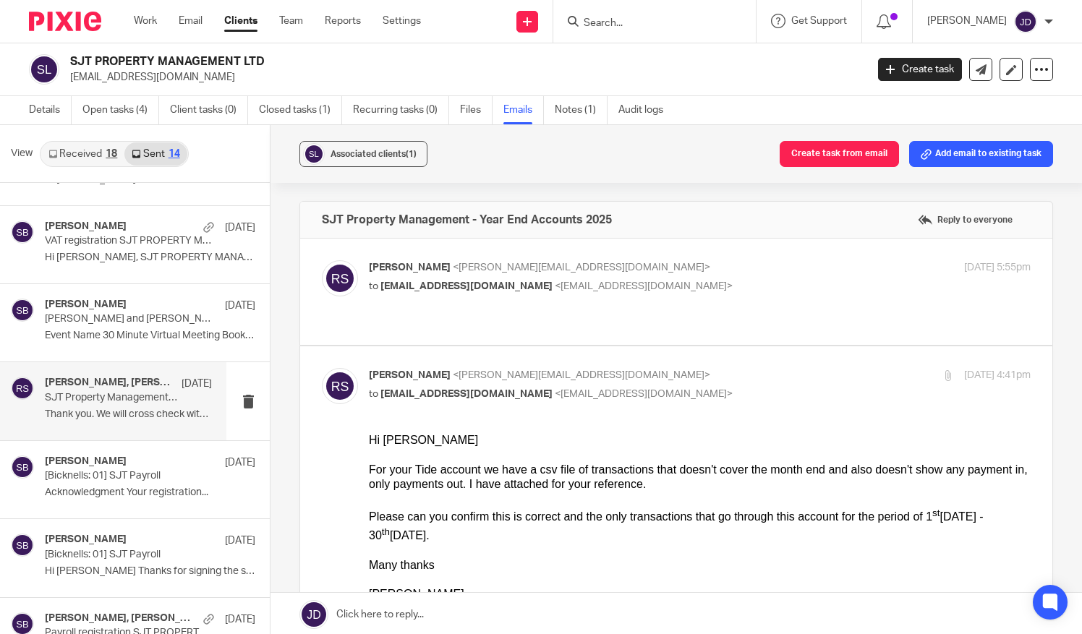
click at [577, 282] on span "<sjtpropertymanagementltd@gmail.com>" at bounding box center [644, 286] width 178 height 10
checkbox input "true"
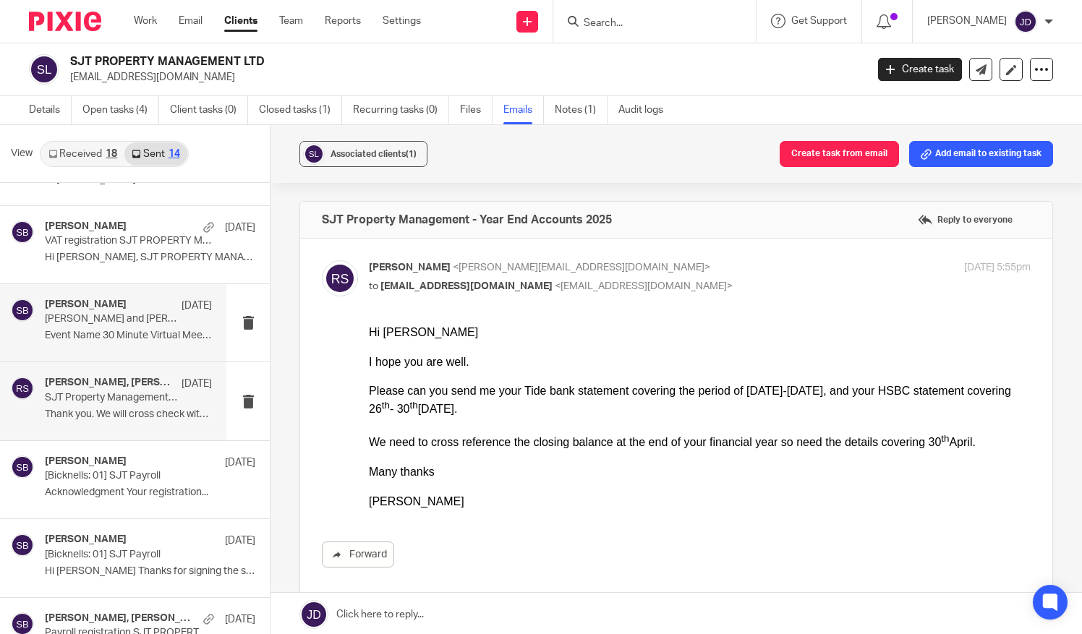
click at [79, 327] on div "Steve Bicknell 27 Jun Simon Terry and Steve Bicknell Event Name 30 Minute Virtu…" at bounding box center [128, 323] width 167 height 48
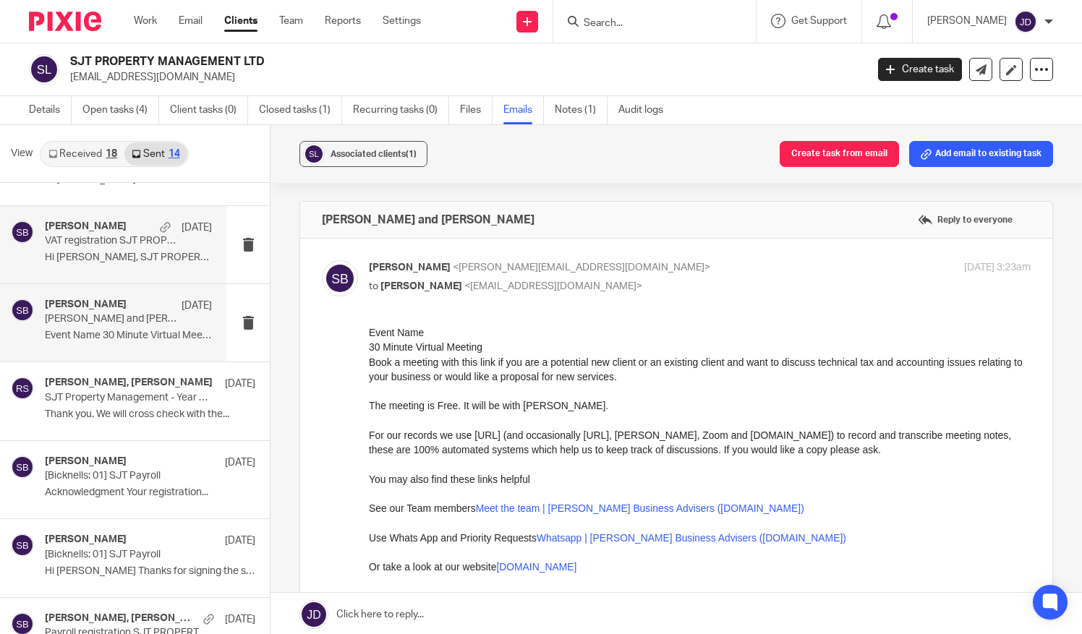
click at [106, 233] on div "Steve Bicknell 30 Jun" at bounding box center [128, 228] width 167 height 14
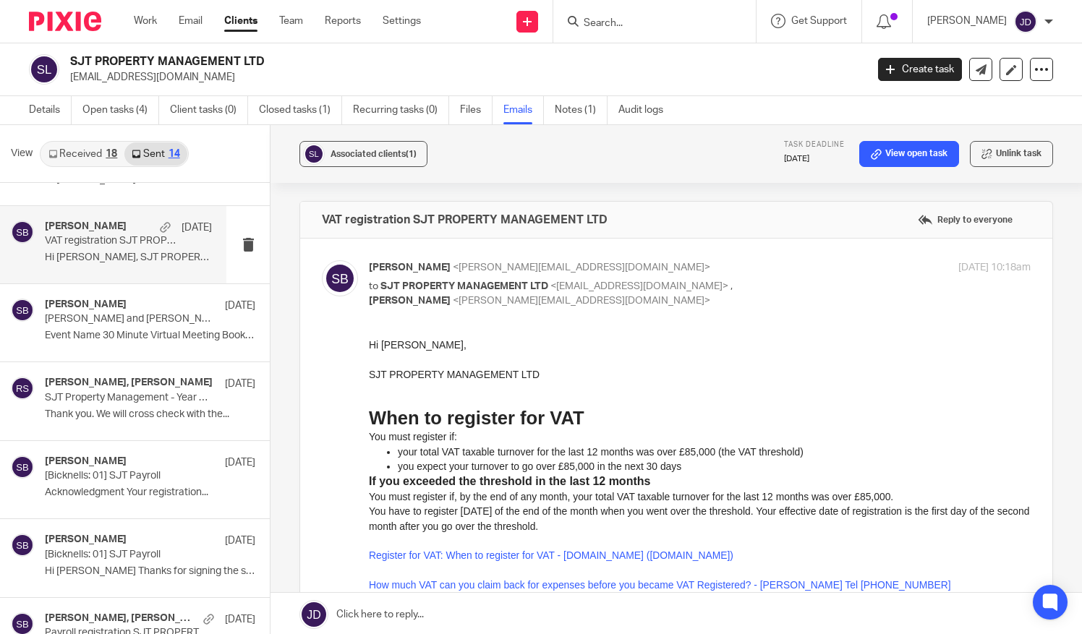
click at [608, 22] on input "Search" at bounding box center [647, 23] width 130 height 13
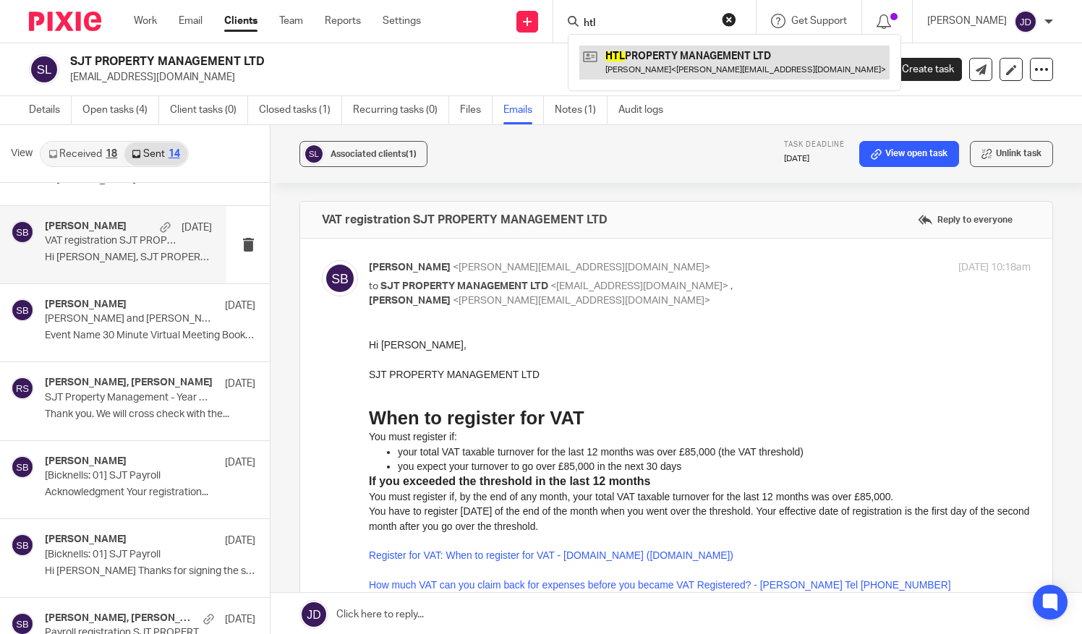
type input "htl"
click at [627, 55] on link at bounding box center [734, 62] width 310 height 33
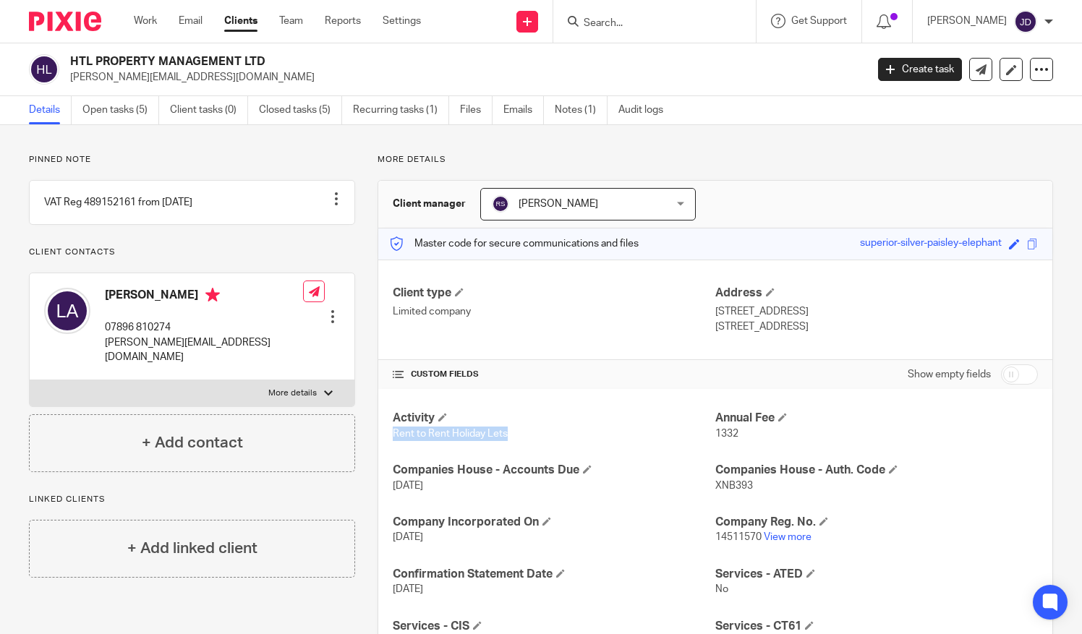
drag, startPoint x: 385, startPoint y: 435, endPoint x: 508, endPoint y: 441, distance: 123.1
copy span "Rent to Rent Holiday Lets"
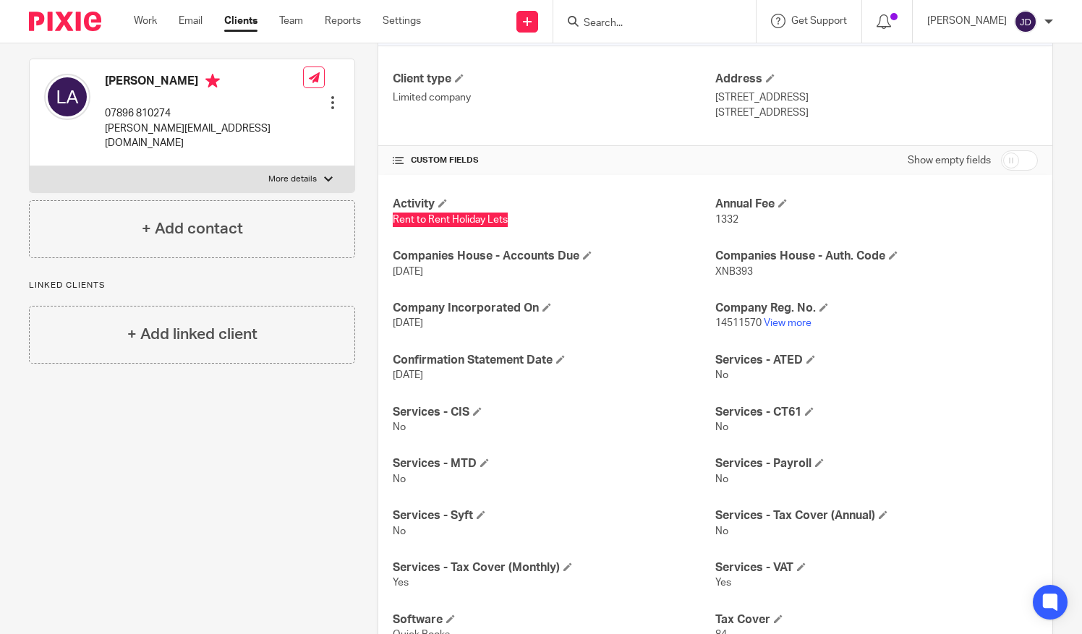
scroll to position [211, 0]
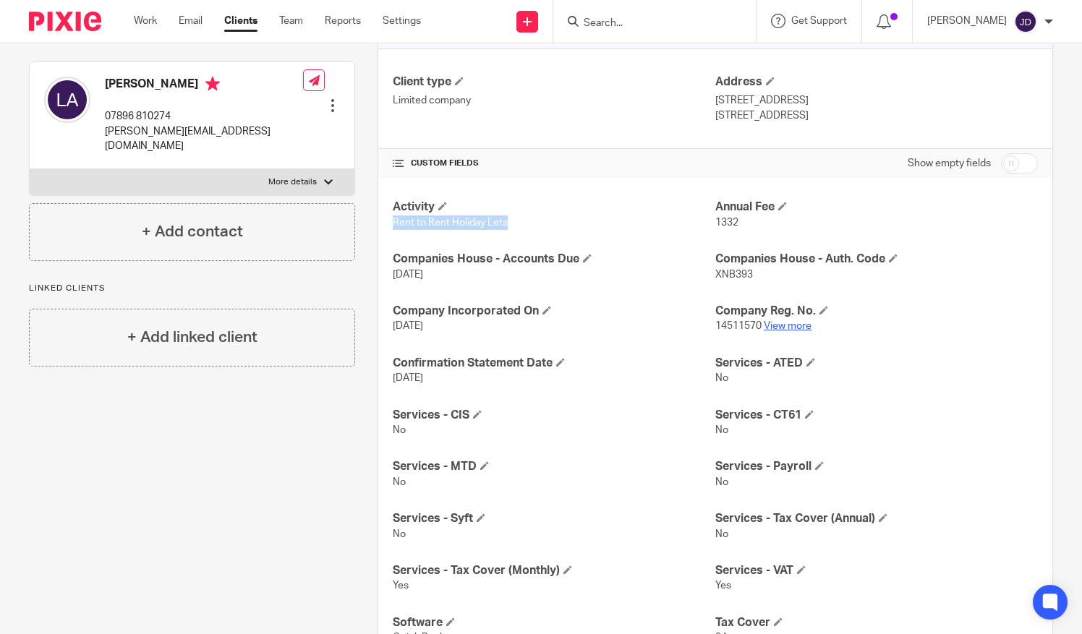
click at [791, 326] on link "View more" at bounding box center [788, 326] width 48 height 10
click at [616, 22] on input "Search" at bounding box center [647, 23] width 130 height 13
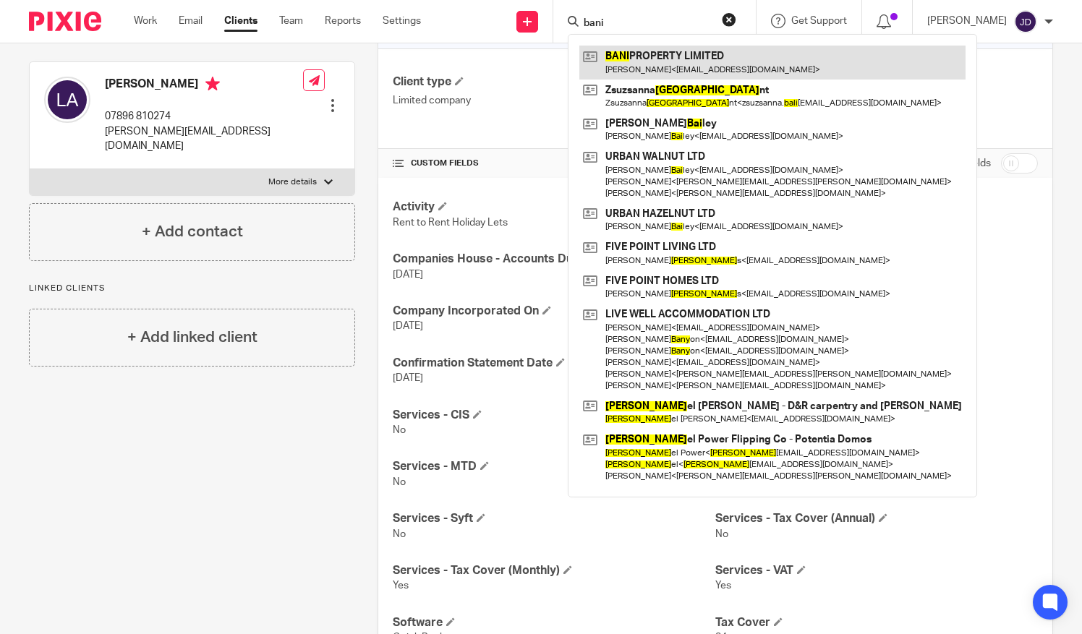
type input "bani"
click at [674, 57] on link at bounding box center [772, 62] width 386 height 33
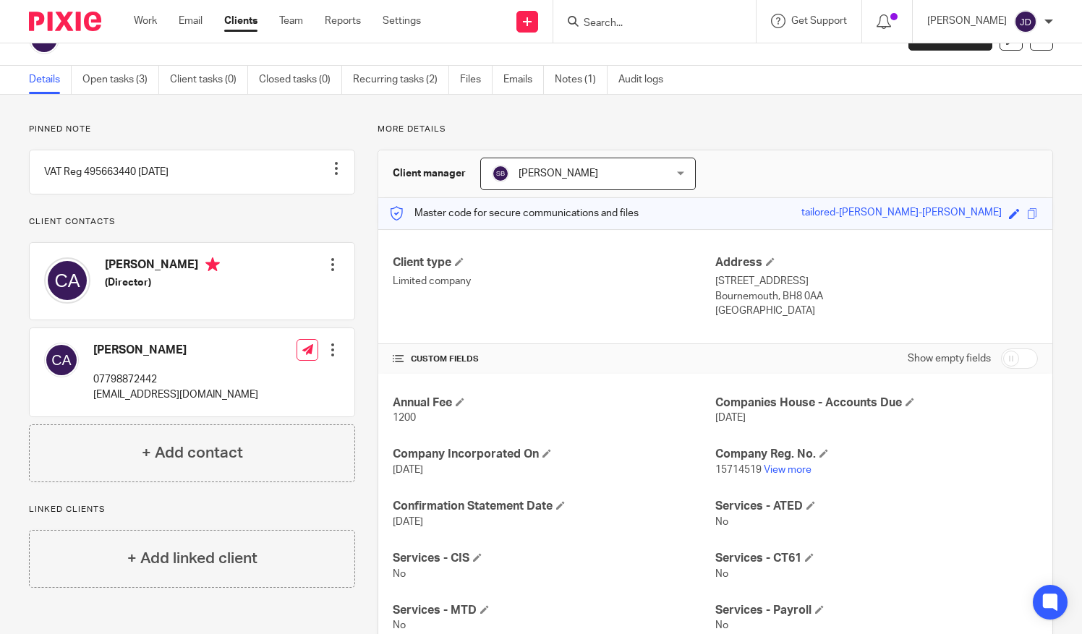
scroll to position [29, 0]
click at [626, 20] on input "Search" at bounding box center [647, 23] width 130 height 13
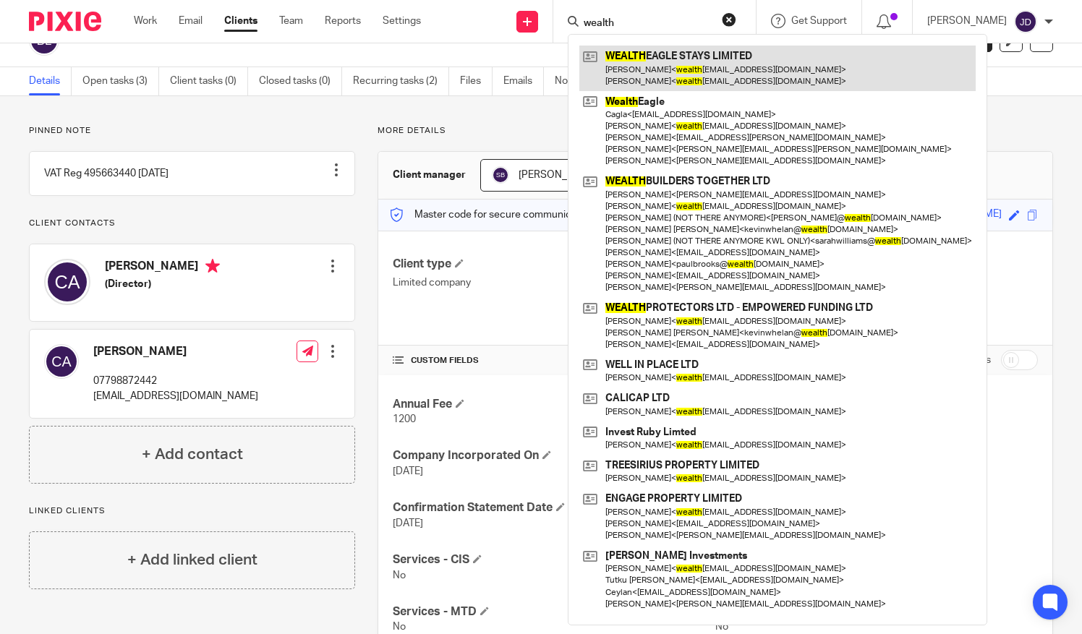
type input "wealth"
click at [648, 54] on link at bounding box center [777, 68] width 396 height 45
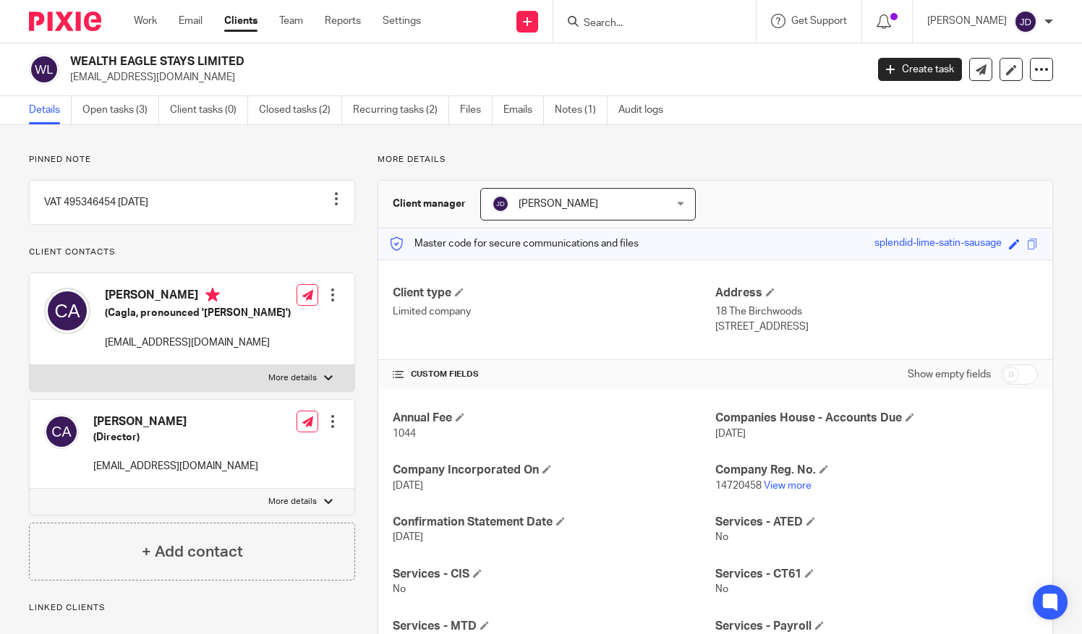
drag, startPoint x: 658, startPoint y: 17, endPoint x: 652, endPoint y: 26, distance: 11.0
click at [659, 17] on input "Search" at bounding box center [647, 23] width 130 height 13
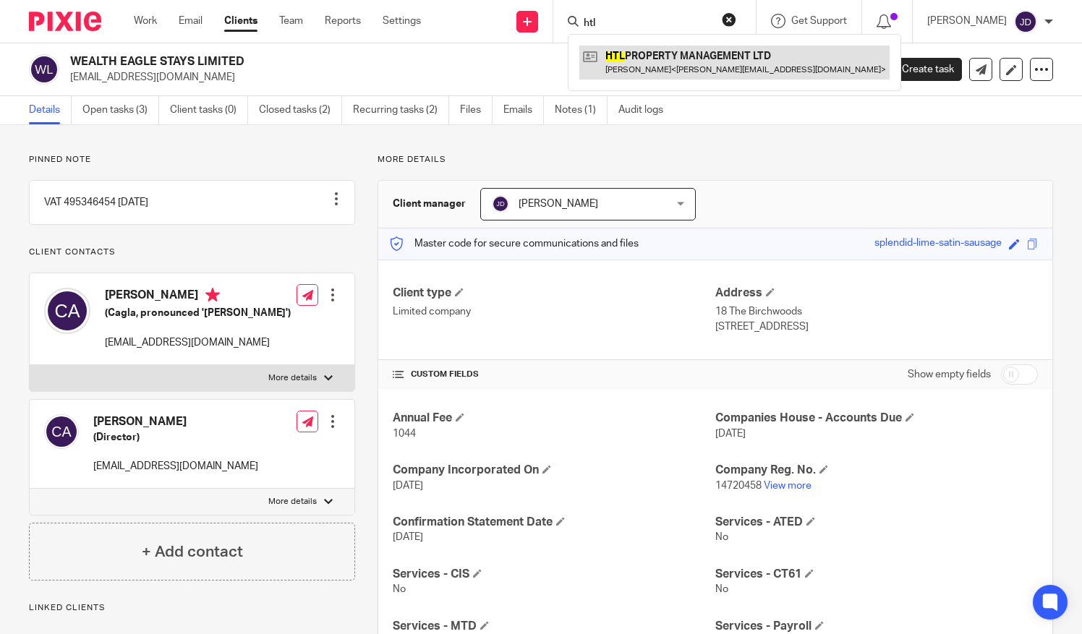
type input "htl"
click at [632, 56] on link at bounding box center [734, 62] width 310 height 33
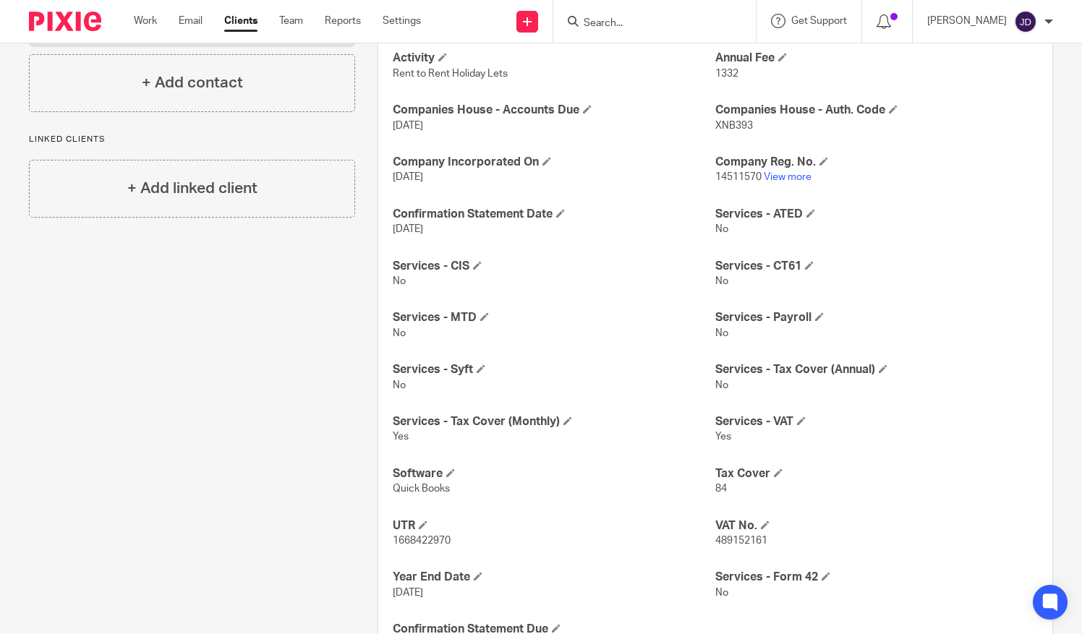
scroll to position [284, 0]
